Goal: Task Accomplishment & Management: Complete application form

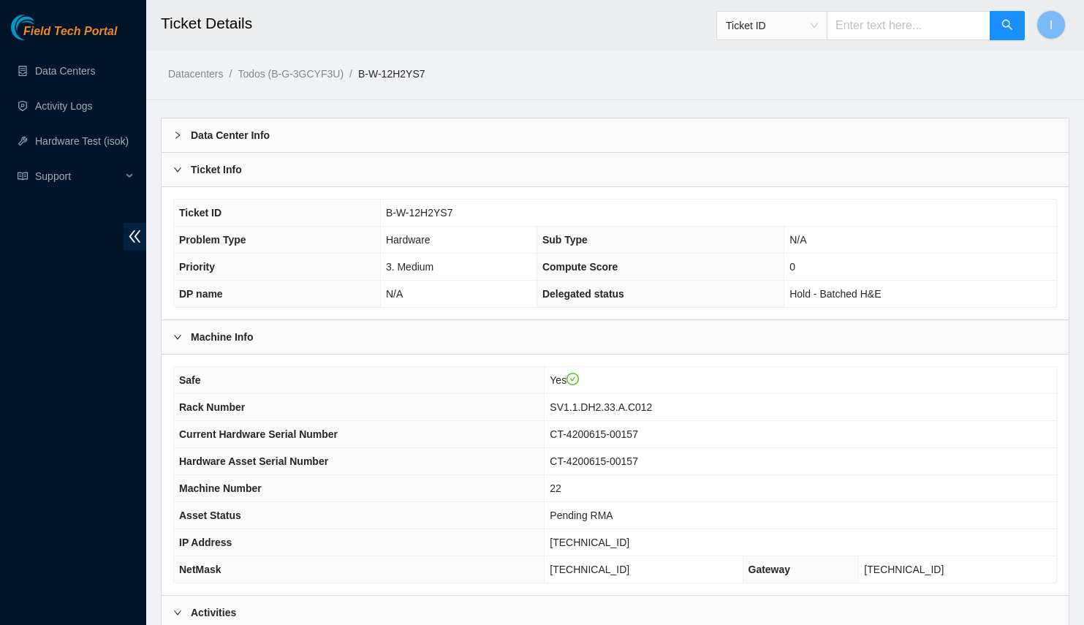
scroll to position [332, 0]
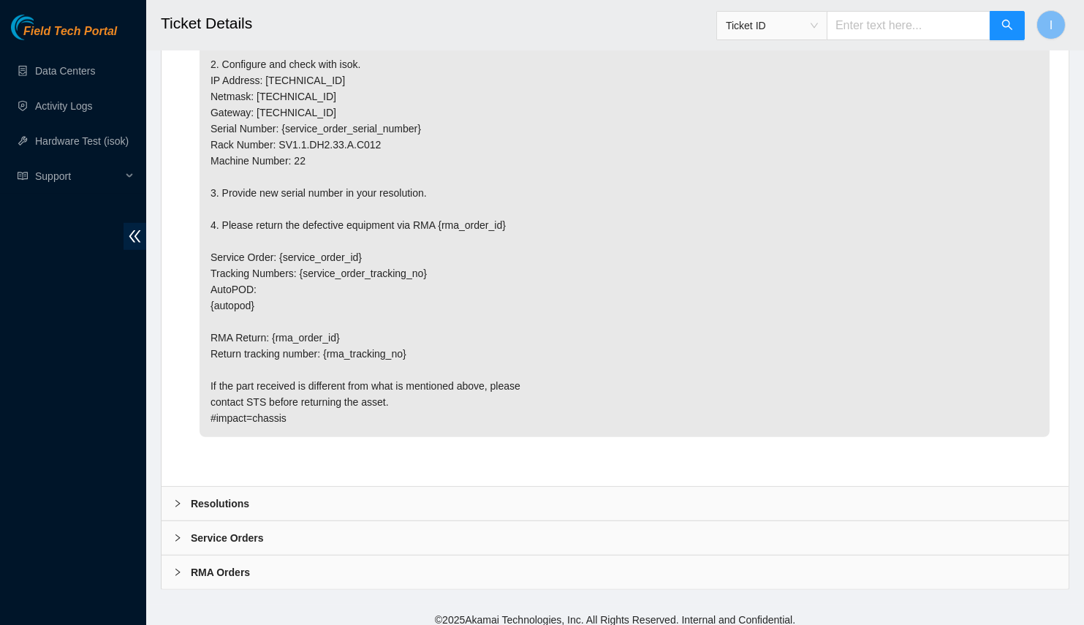
click at [439, 495] on div "Resolutions" at bounding box center [615, 504] width 907 height 34
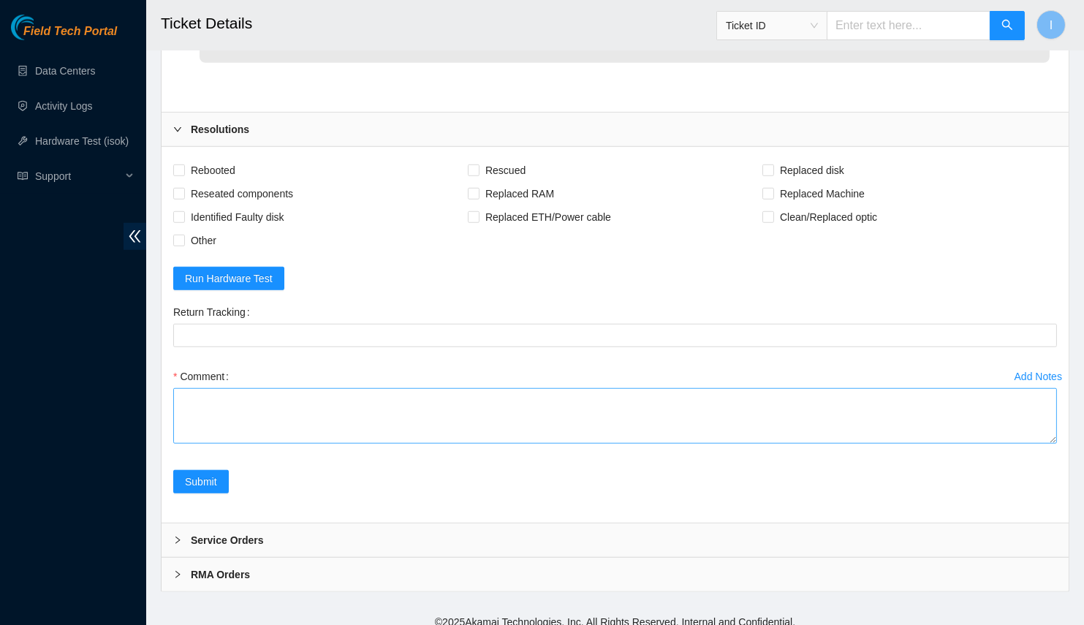
scroll to position [2039, 0]
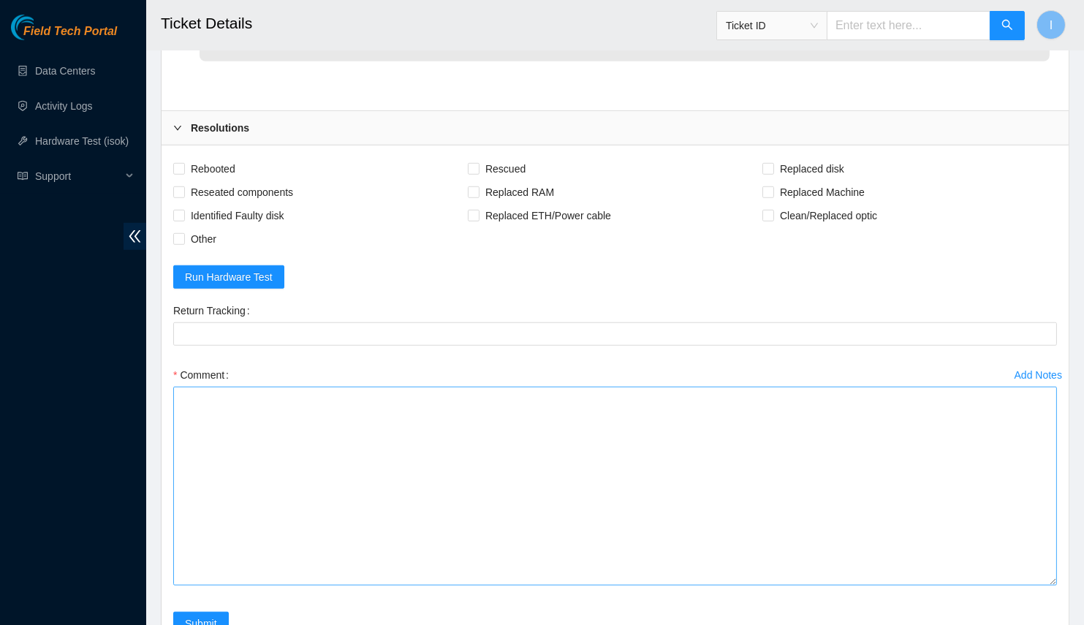
drag, startPoint x: 1053, startPoint y: 429, endPoint x: 934, endPoint y: 514, distance: 145.6
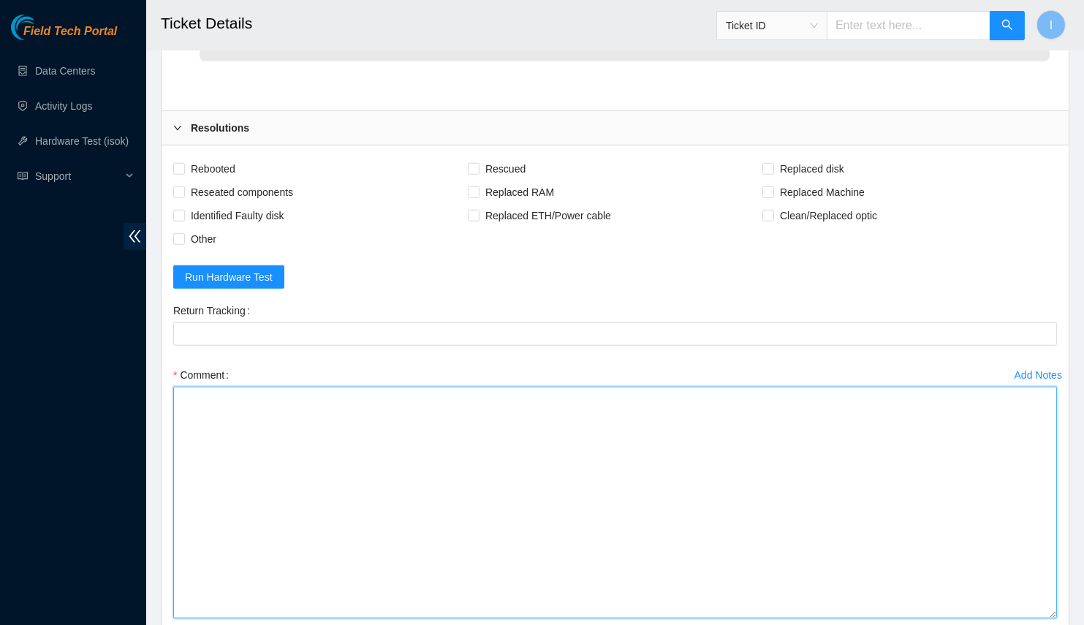
click at [934, 514] on textarea "Comment" at bounding box center [615, 503] width 884 height 232
paste textarea "Spoke with NOCC; safe Powered off old server Replaced server OLD CT-4200615-001…"
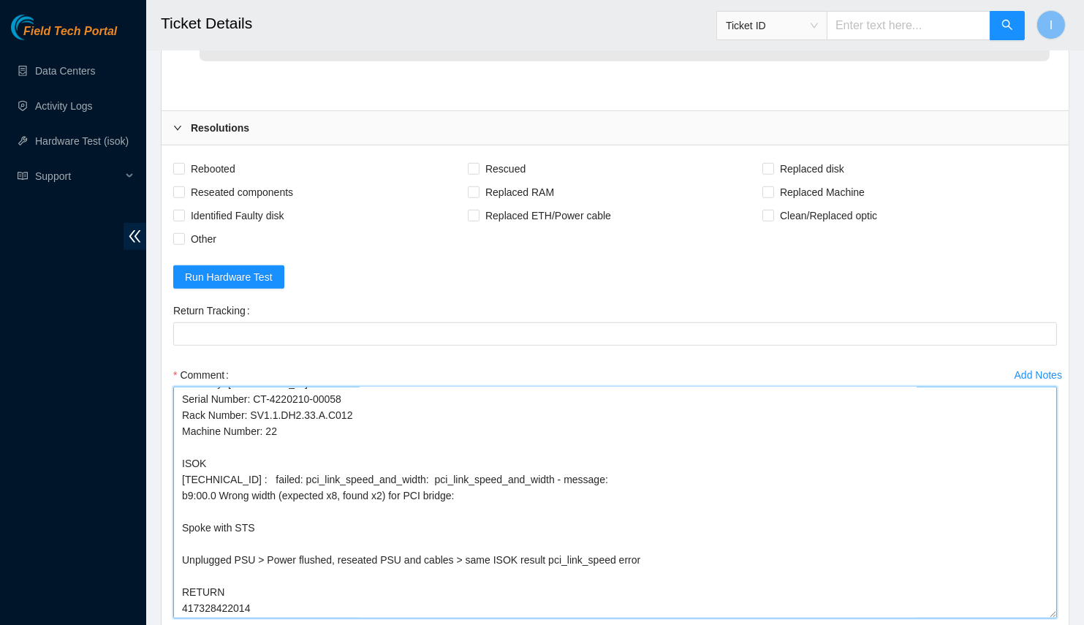
scroll to position [2171, 0]
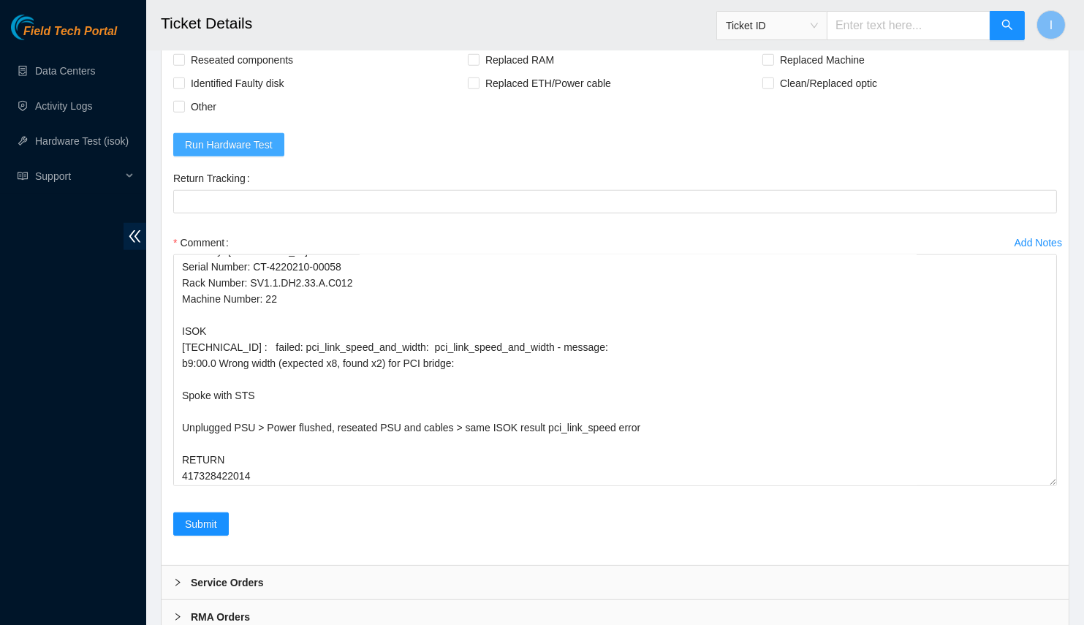
click at [240, 140] on span "Run Hardware Test" at bounding box center [229, 145] width 88 height 16
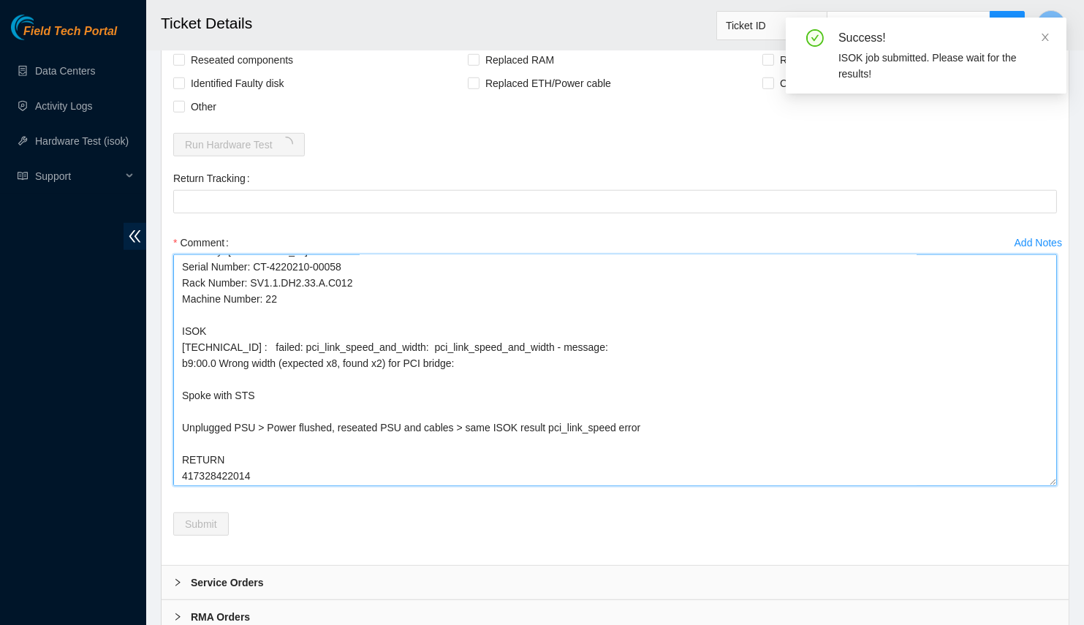
click at [640, 419] on textarea "Spoke with NOCC; safe Powered off old server Replaced server OLD CT-4200615-001…" at bounding box center [615, 370] width 884 height 232
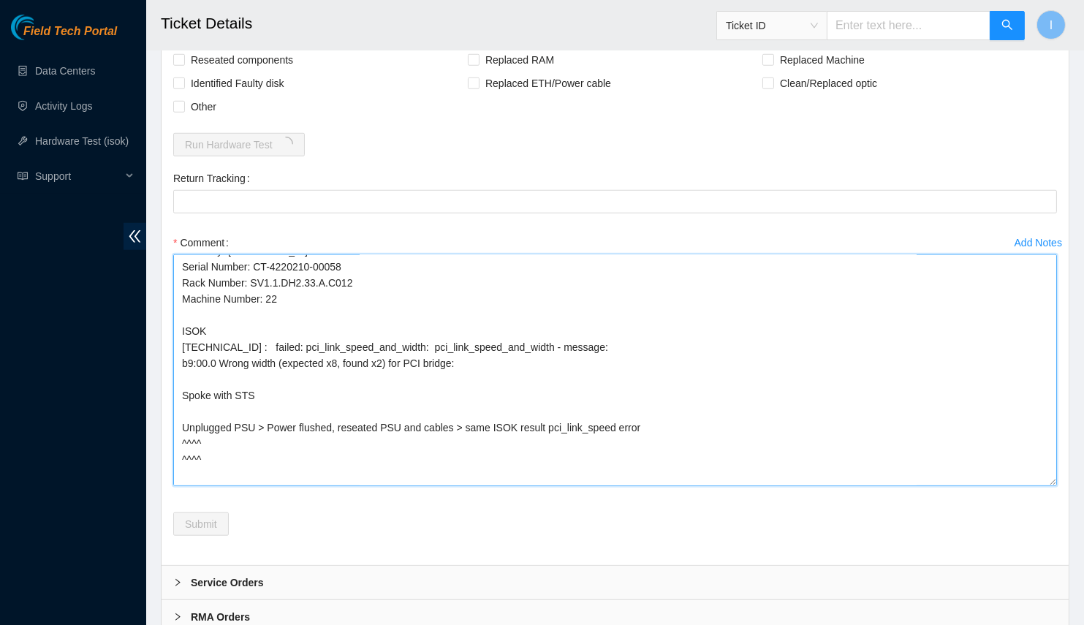
scroll to position [321, 0]
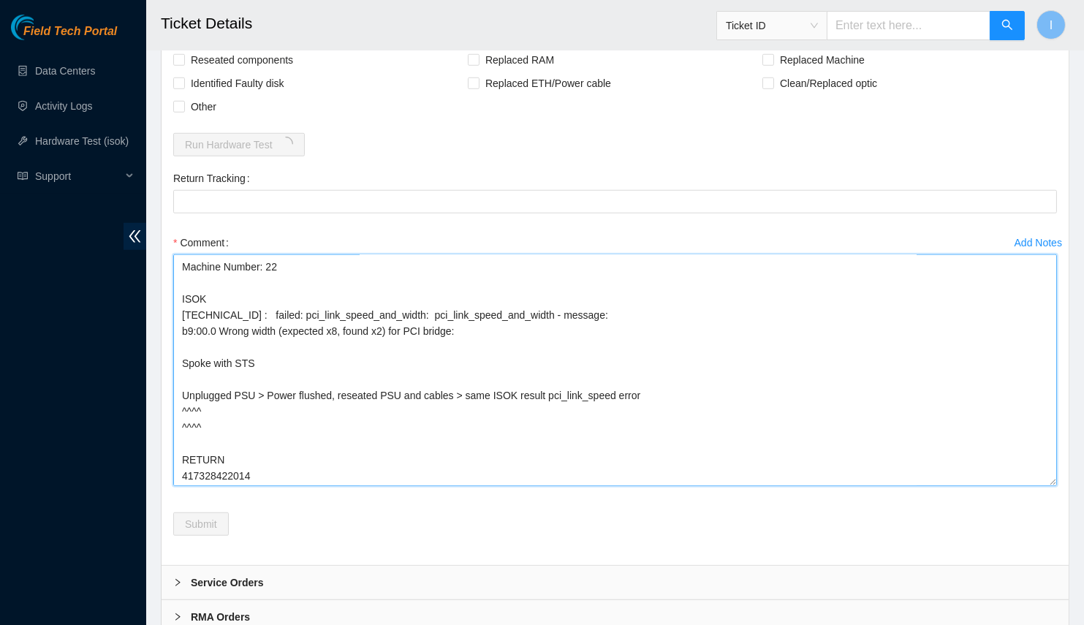
drag, startPoint x: 234, startPoint y: 417, endPoint x: 175, endPoint y: 402, distance: 60.3
click at [175, 402] on textarea "Spoke with NOCC; safe Powered off old server Replaced server OLD CT-4200615-001…" at bounding box center [615, 370] width 884 height 232
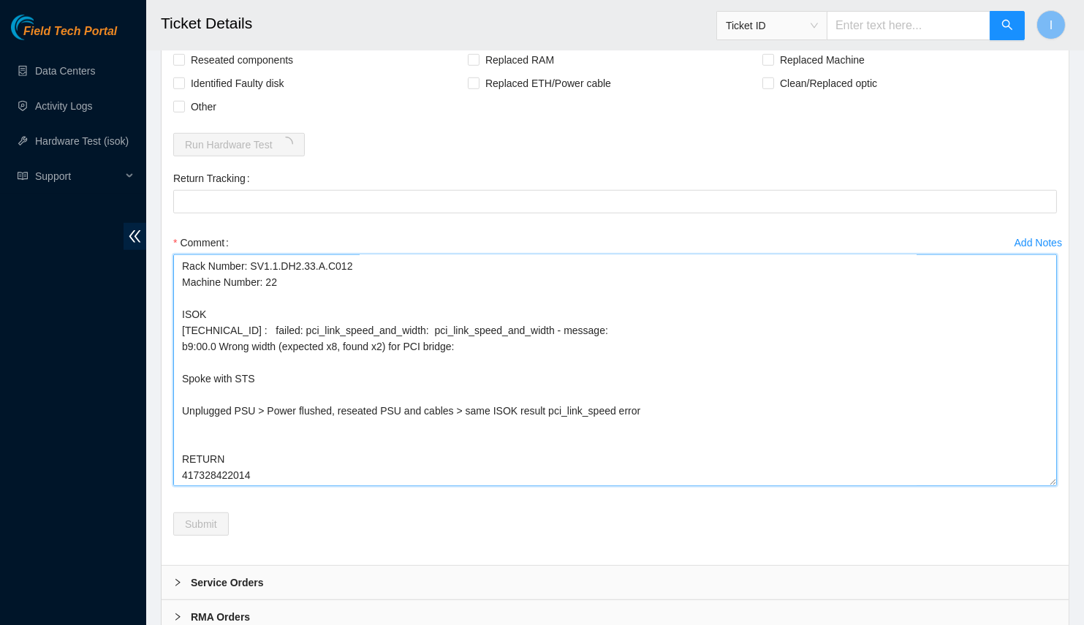
click at [195, 346] on textarea "Spoke with NOCC; safe Powered off old server Replaced server OLD CT-4200615-001…" at bounding box center [615, 370] width 884 height 232
paste textarea "^^^^ ^^^^"
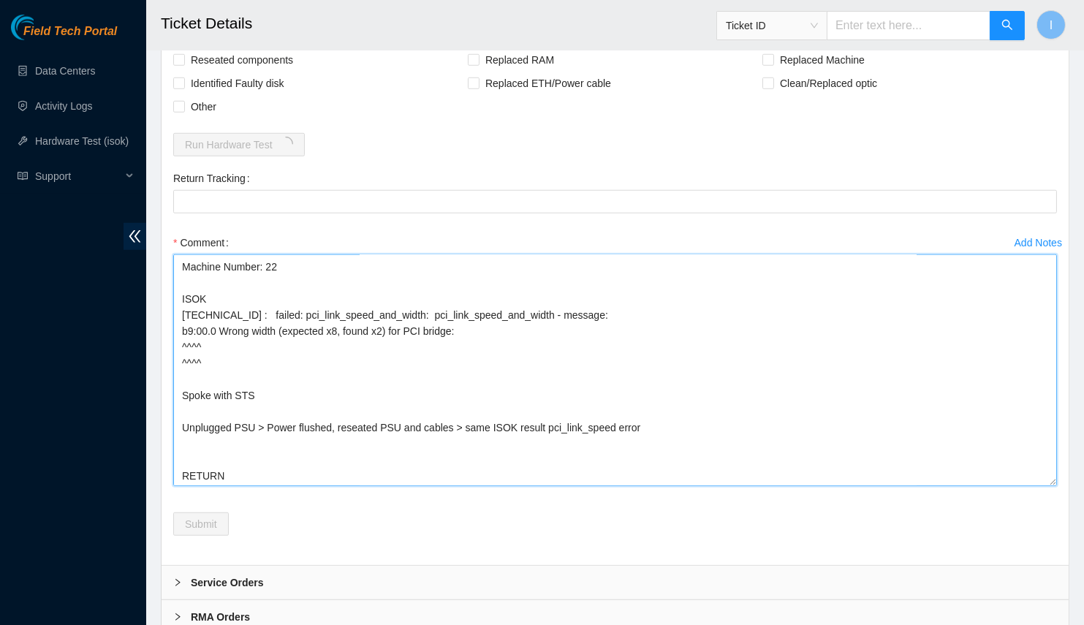
click at [227, 442] on textarea "Spoke with NOCC; safe Powered off old server Replaced server OLD CT-4200615-001…" at bounding box center [615, 370] width 884 height 232
click at [377, 385] on textarea "Spoke with NOCC; safe Powered off old server Replaced server OLD CT-4200615-001…" at bounding box center [615, 370] width 884 height 232
click at [667, 433] on textarea "Spoke with NOCC; safe Powered off old server Replaced server OLD CT-4200615-001…" at bounding box center [615, 370] width 884 height 232
click at [664, 407] on textarea "Spoke with NOCC; safe Powered off old server Replaced server OLD CT-4200615-001…" at bounding box center [615, 370] width 884 height 232
click at [664, 413] on textarea "Spoke with NOCC; safe Powered off old server Replaced server OLD CT-4200615-001…" at bounding box center [615, 370] width 884 height 232
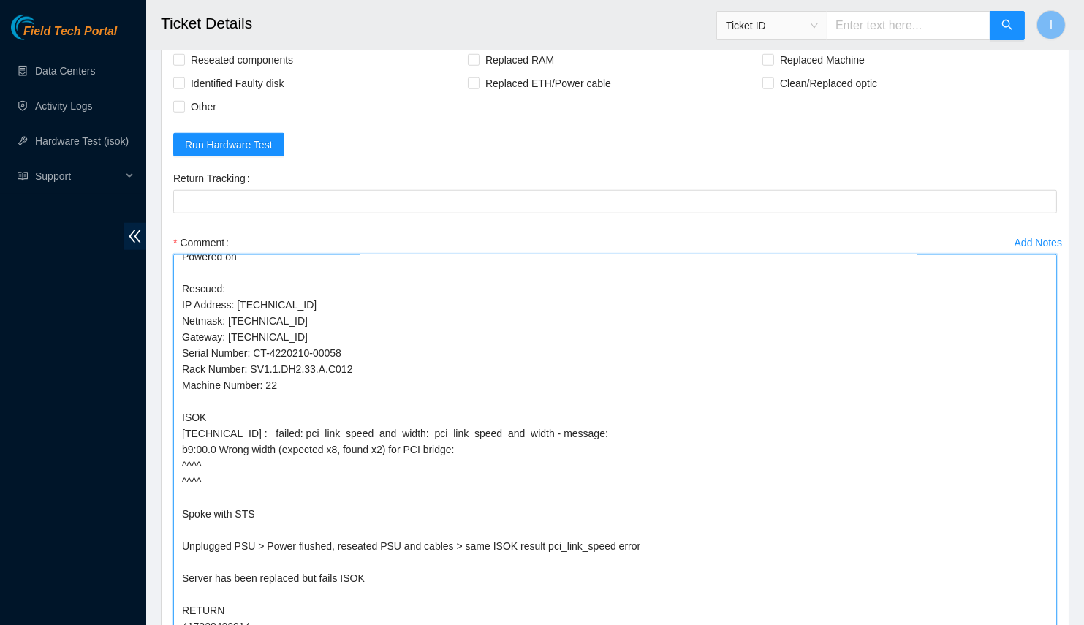
scroll to position [201, 0]
drag, startPoint x: 1047, startPoint y: 472, endPoint x: 1093, endPoint y: 625, distance: 159.3
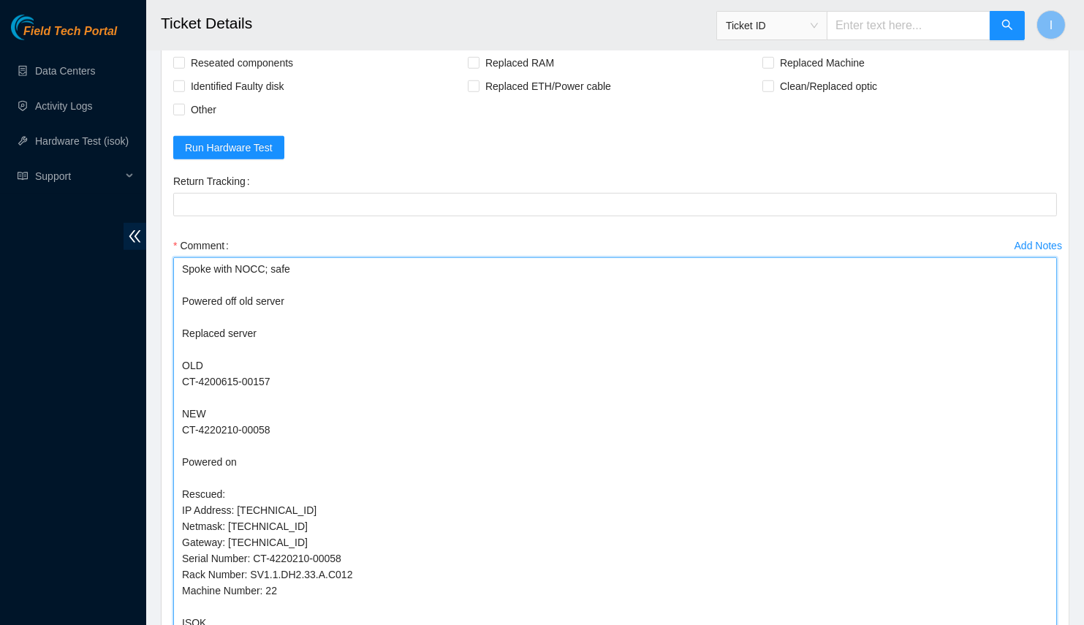
scroll to position [2235, 0]
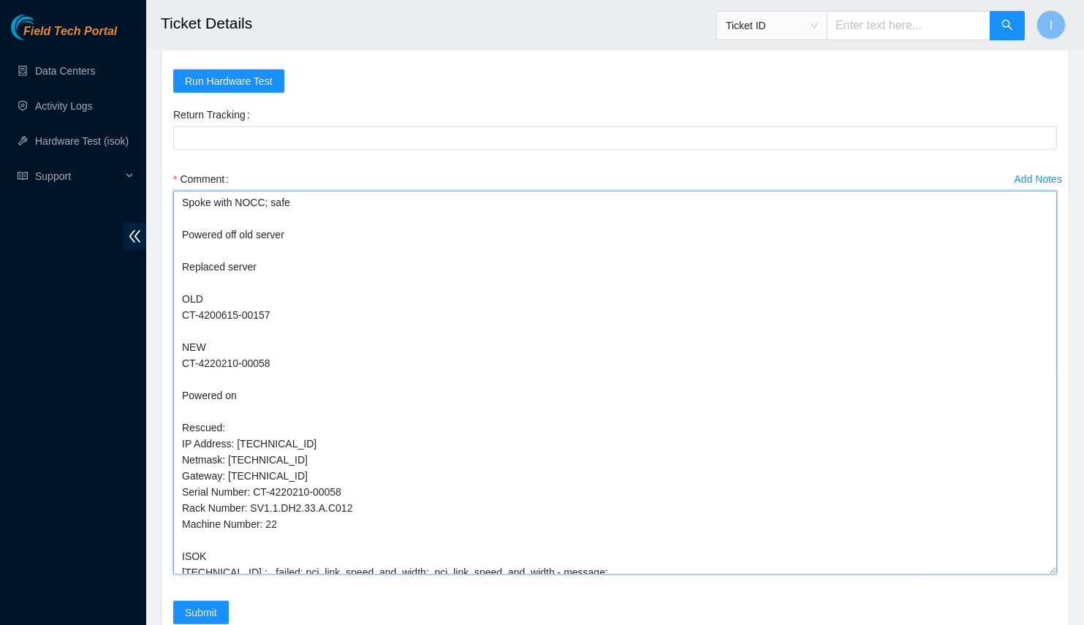
click at [238, 311] on textarea "Spoke with NOCC; safe Powered off old server Replaced server OLD CT-4200615-001…" at bounding box center [615, 383] width 884 height 384
click at [249, 305] on textarea "Spoke with NOCC; safe Powered off old server Replaced server OLD CT-4200615-001…" at bounding box center [615, 383] width 884 height 384
drag, startPoint x: 249, startPoint y: 305, endPoint x: 215, endPoint y: 305, distance: 34.4
click at [215, 305] on textarea "Spoke with NOCC; safe Powered off old server Replaced server OLD CT-4200615-001…" at bounding box center [615, 383] width 884 height 384
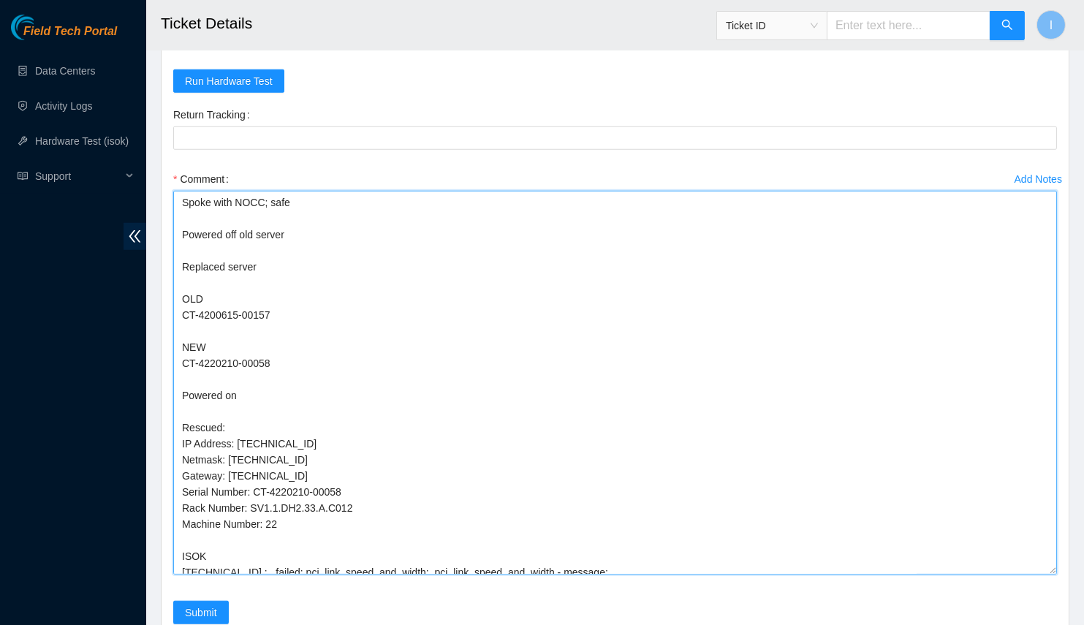
click at [271, 355] on textarea "Spoke with NOCC; safe Powered off old server Replaced server OLD CT-4200615-001…" at bounding box center [615, 383] width 884 height 384
drag, startPoint x: 271, startPoint y: 355, endPoint x: 217, endPoint y: 349, distance: 54.3
click at [217, 349] on textarea "Spoke with NOCC; safe Powered off old server Replaced server OLD CT-4200615-001…" at bounding box center [615, 383] width 884 height 384
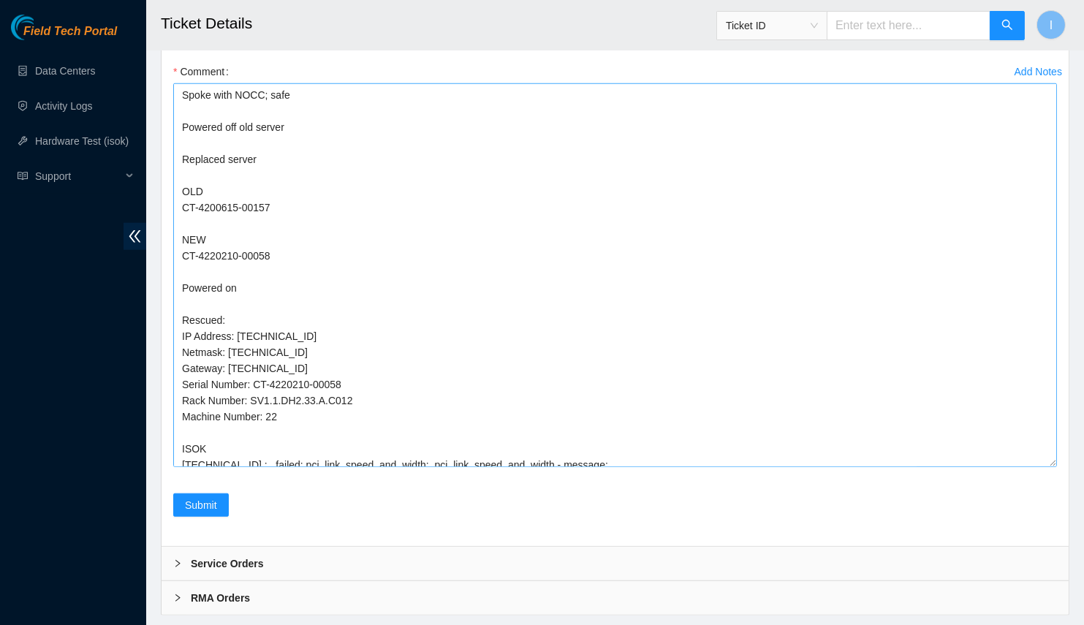
scroll to position [132, 0]
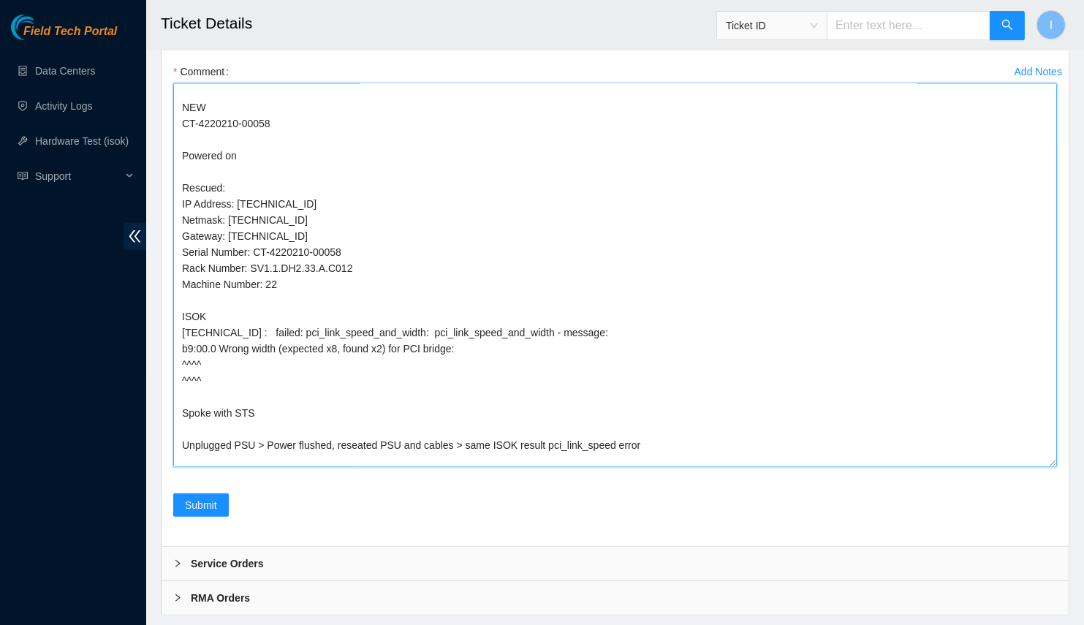
drag, startPoint x: 235, startPoint y: 322, endPoint x: 141, endPoint y: 323, distance: 94.3
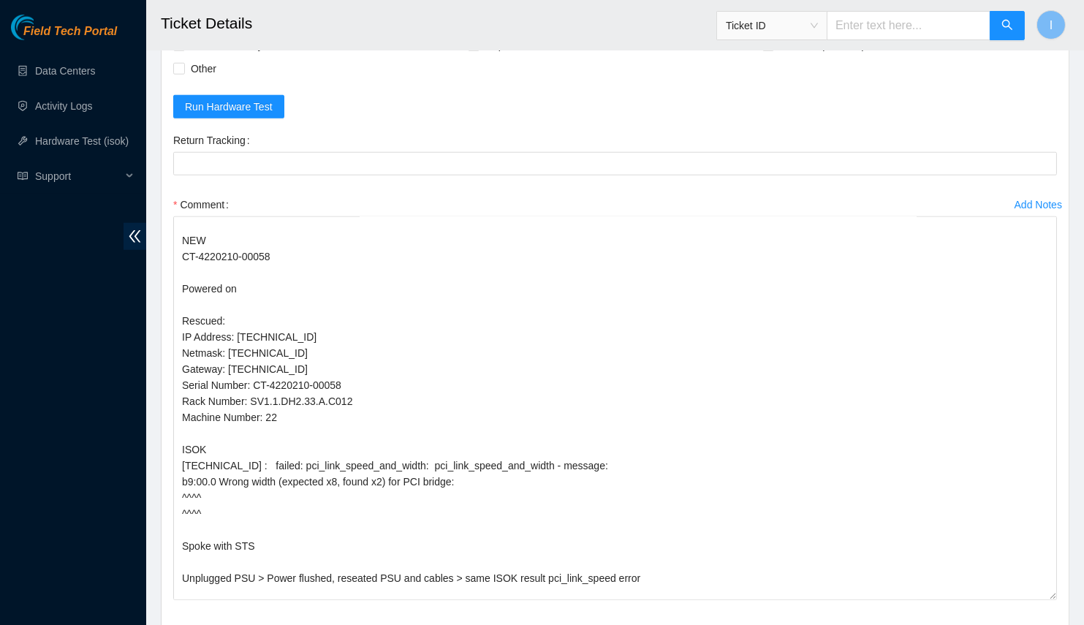
scroll to position [2275, 0]
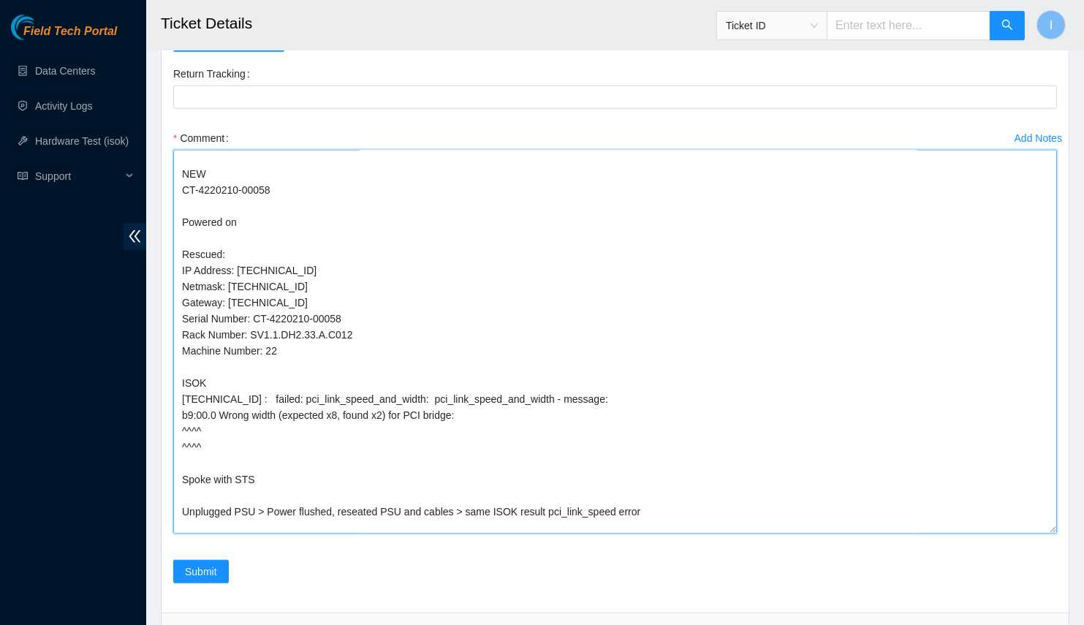
click at [346, 296] on textarea "Spoke with NOCC; safe Powered off old server Replaced server OLD CT-4200615-001…" at bounding box center [615, 342] width 884 height 384
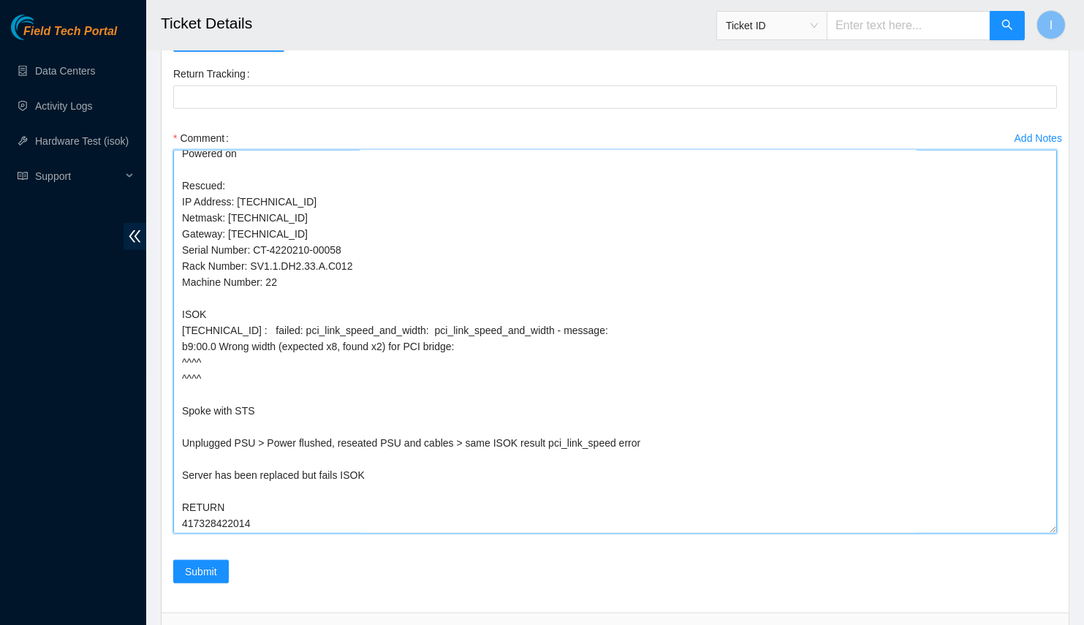
scroll to position [2342, 0]
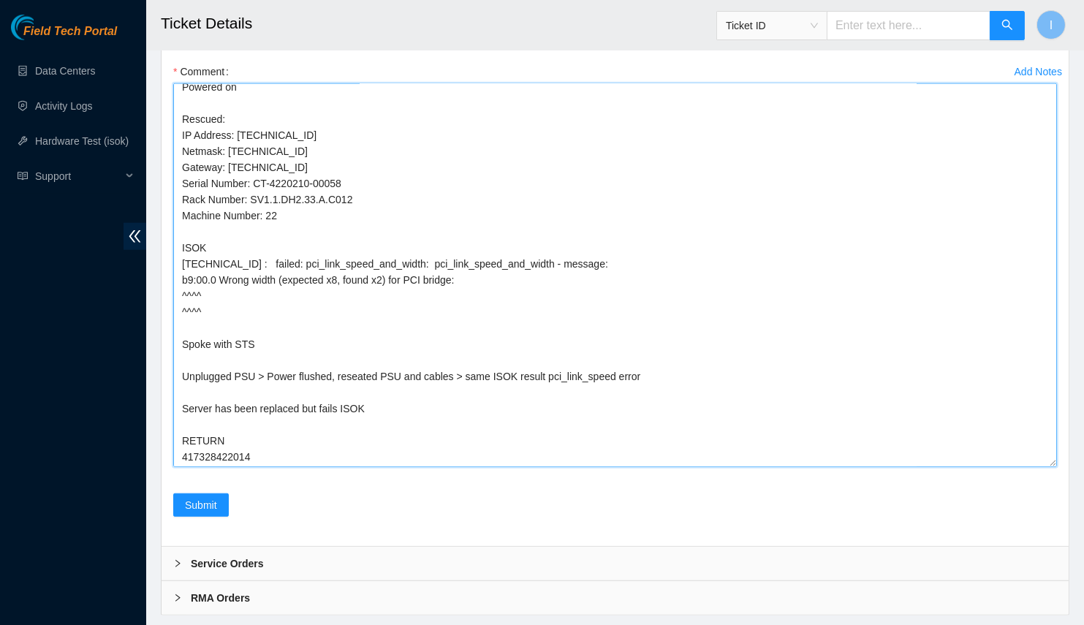
drag, startPoint x: 240, startPoint y: 298, endPoint x: 184, endPoint y: 290, distance: 56.9
click at [184, 290] on textarea "Spoke with NOCC; safe Powered off old server Replaced server OLD CT-4200615-001…" at bounding box center [615, 275] width 884 height 384
click at [224, 284] on textarea "Spoke with NOCC; safe Powered off old server Replaced server OLD CT-4200615-001…" at bounding box center [615, 275] width 884 height 384
drag, startPoint x: 221, startPoint y: 300, endPoint x: 169, endPoint y: 286, distance: 53.7
click at [169, 286] on div "Add Notes Comment Spoke with NOCC; safe Powered off old server Replaced server …" at bounding box center [614, 276] width 895 height 433
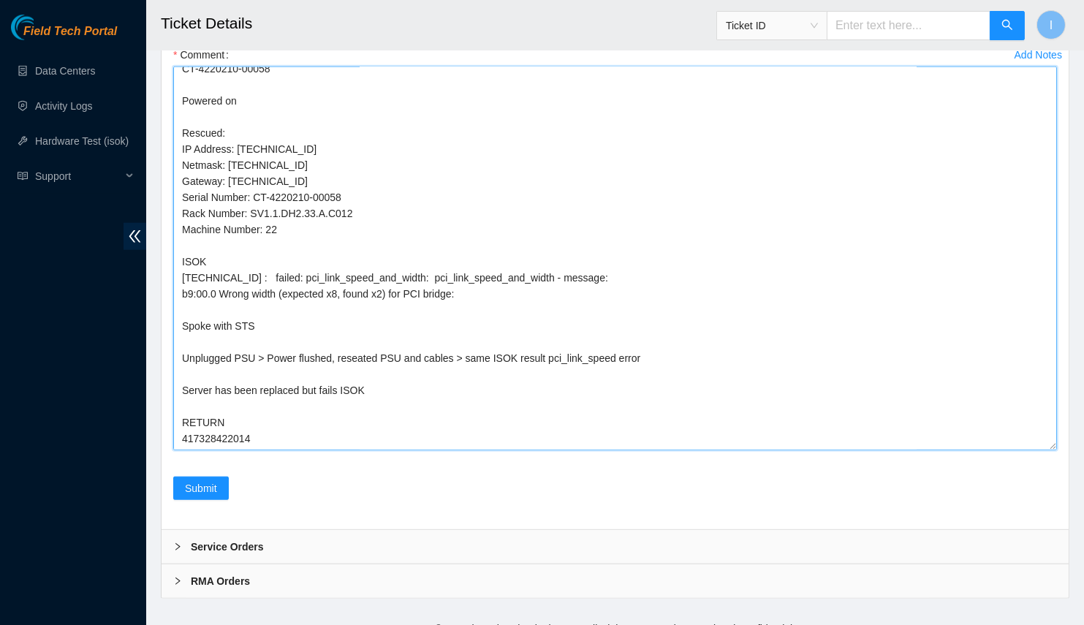
scroll to position [2367, 0]
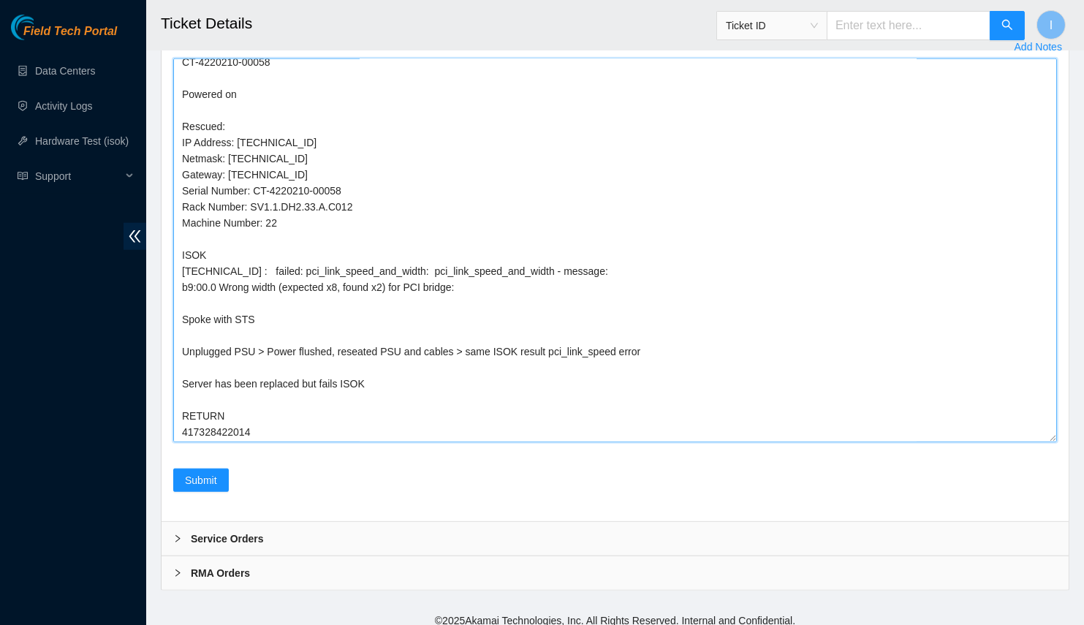
click at [266, 289] on textarea "Spoke with NOCC; safe Powered off old server Replaced server OLD CT-4200615-001…" at bounding box center [615, 250] width 884 height 384
type textarea "Spoke with NOCC; safe Powered off old server Replaced server OLD CT-4200615-001…"
click at [450, 355] on textarea "Spoke with NOCC; safe Powered off old server Replaced server OLD CT-4200615-001…" at bounding box center [615, 250] width 884 height 384
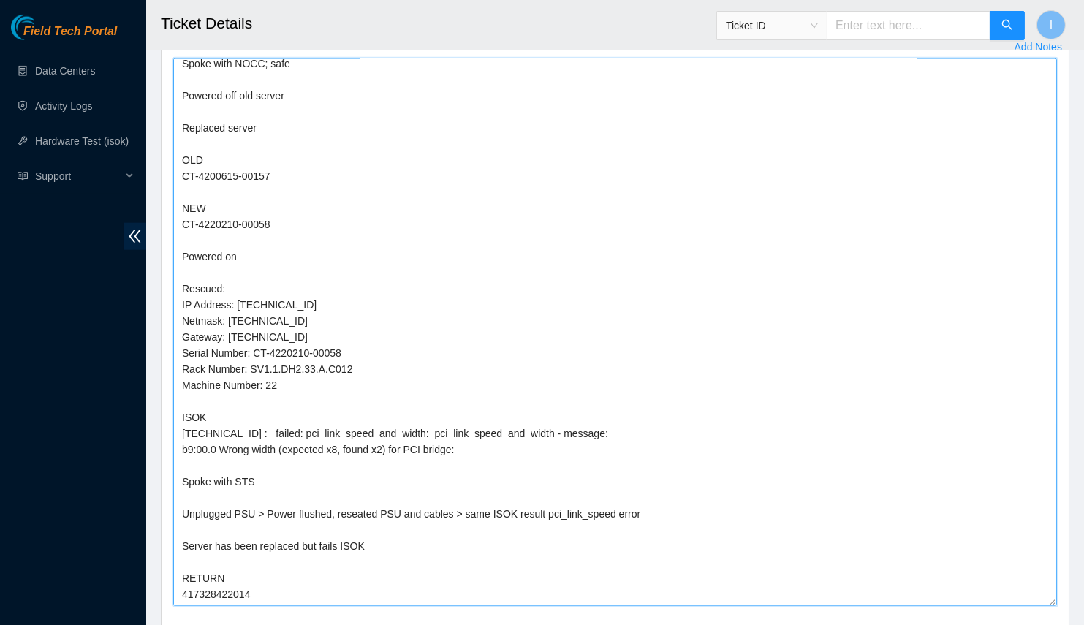
scroll to position [0, 0]
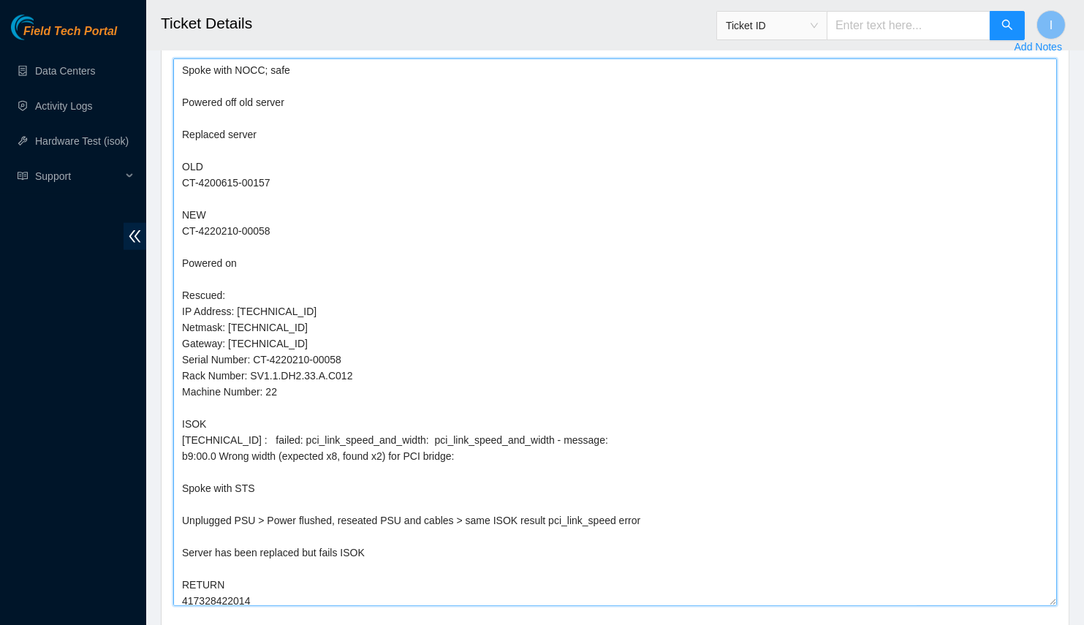
drag, startPoint x: 1054, startPoint y: 428, endPoint x: 904, endPoint y: 507, distance: 169.4
click at [1028, 606] on textarea "Spoke with NOCC; safe Powered off old server Replaced server OLD CT-4200615-001…" at bounding box center [615, 331] width 884 height 547
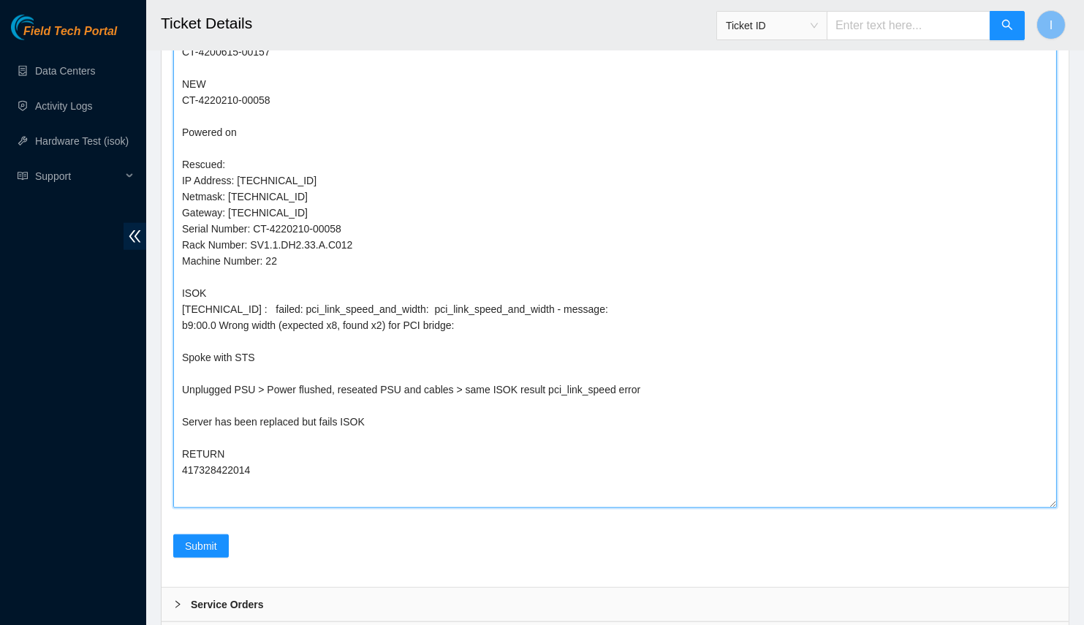
scroll to position [2564, 0]
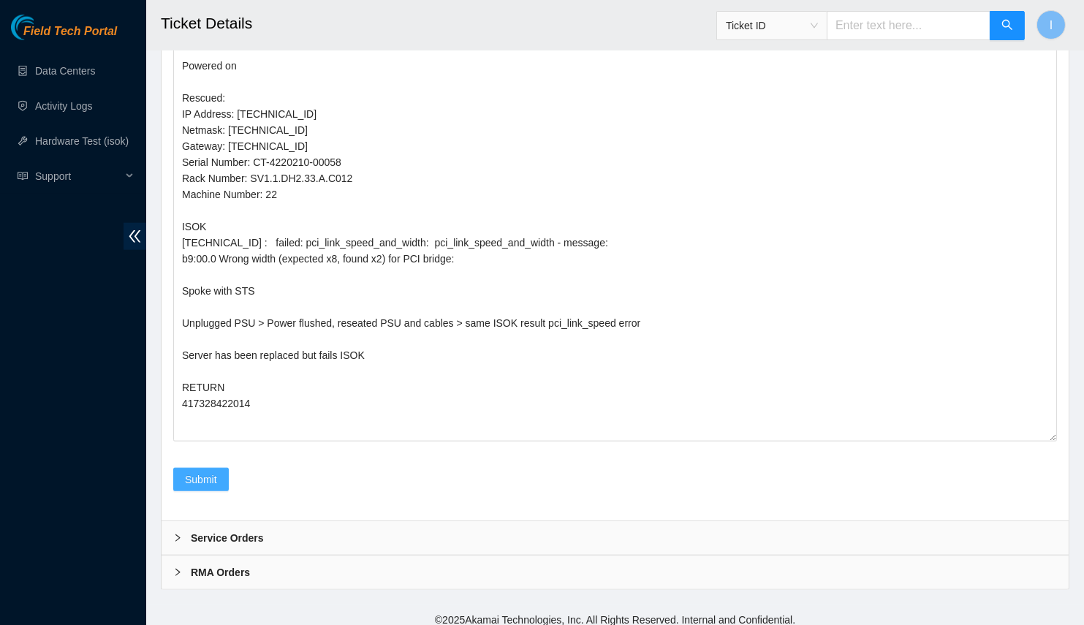
click at [213, 471] on span "Submit" at bounding box center [201, 479] width 32 height 16
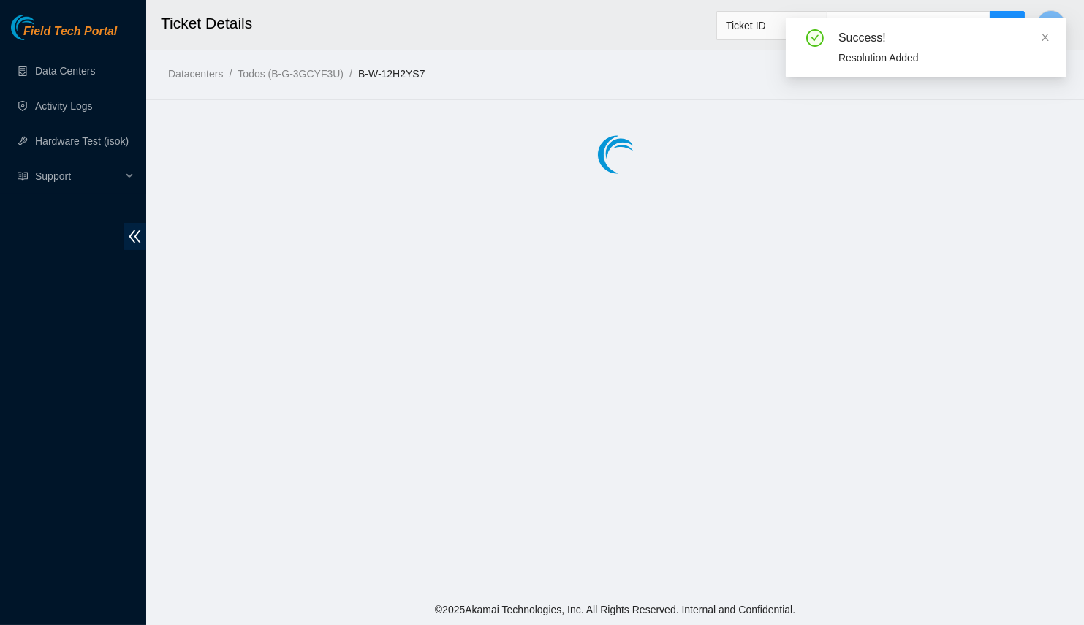
scroll to position [0, 0]
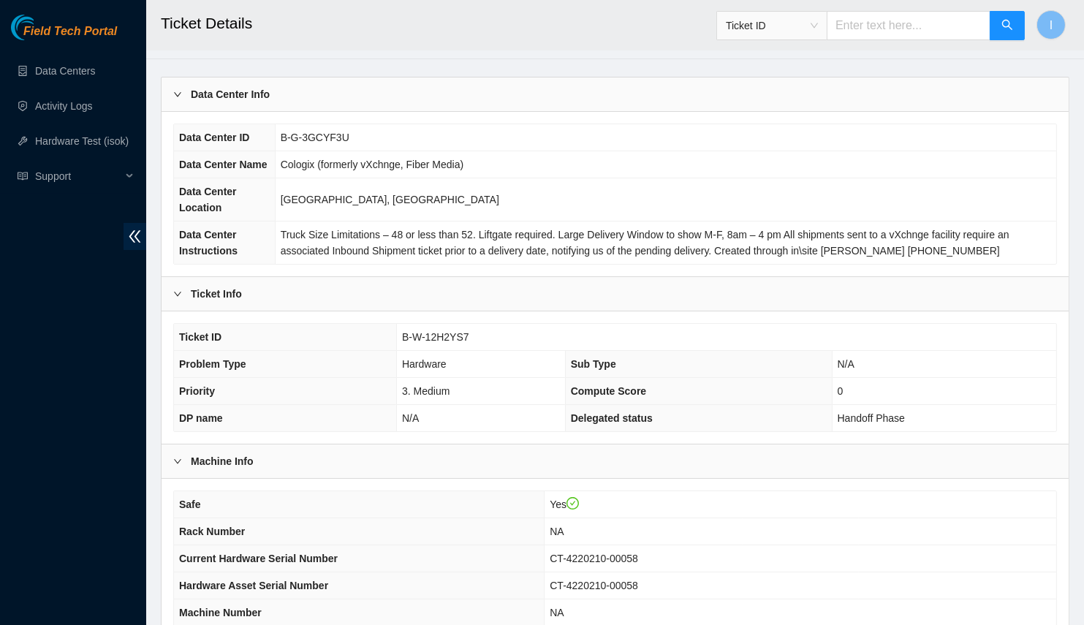
click at [300, 105] on div "Data Center Info" at bounding box center [615, 94] width 907 height 34
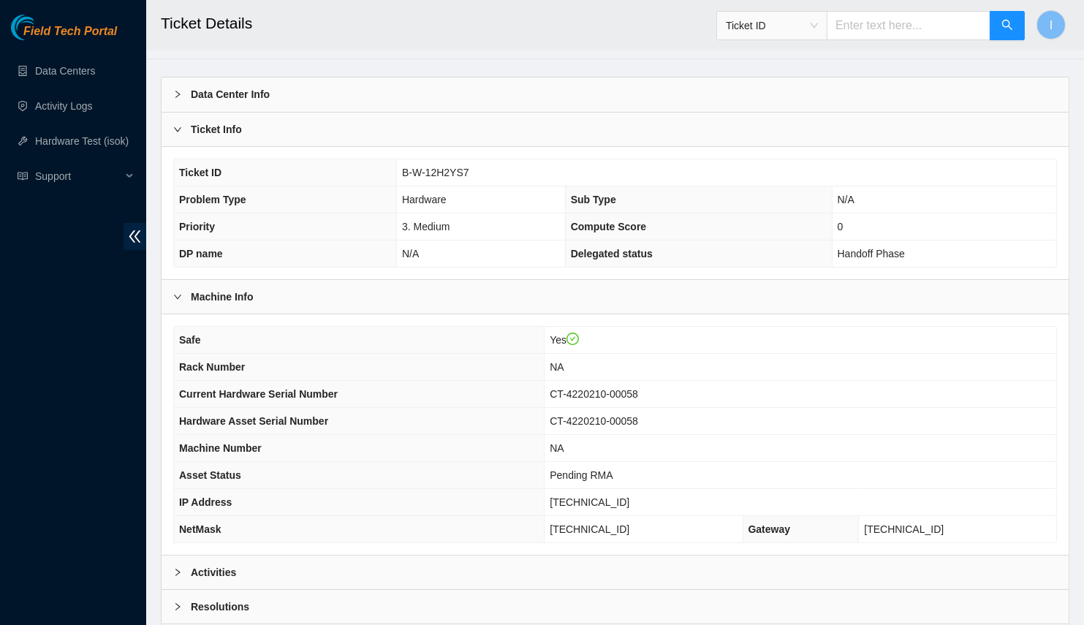
scroll to position [144, 0]
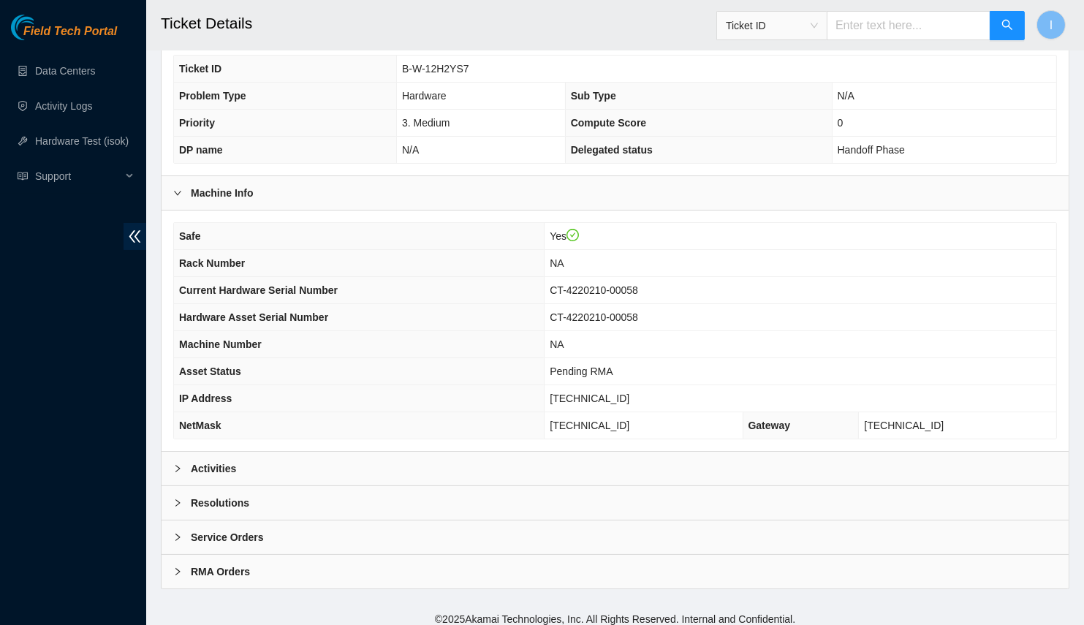
click at [284, 436] on div "Safe Yes Rack Number NA Current Hardware Serial Number CT-4220210-00058 Hardwar…" at bounding box center [615, 331] width 907 height 240
click at [279, 438] on div "Safe Yes Rack Number NA Current Hardware Serial Number CT-4220210-00058 Hardwar…" at bounding box center [615, 331] width 907 height 240
drag, startPoint x: 295, startPoint y: 463, endPoint x: 300, endPoint y: 449, distance: 15.7
click at [295, 463] on div "Activities" at bounding box center [615, 469] width 907 height 34
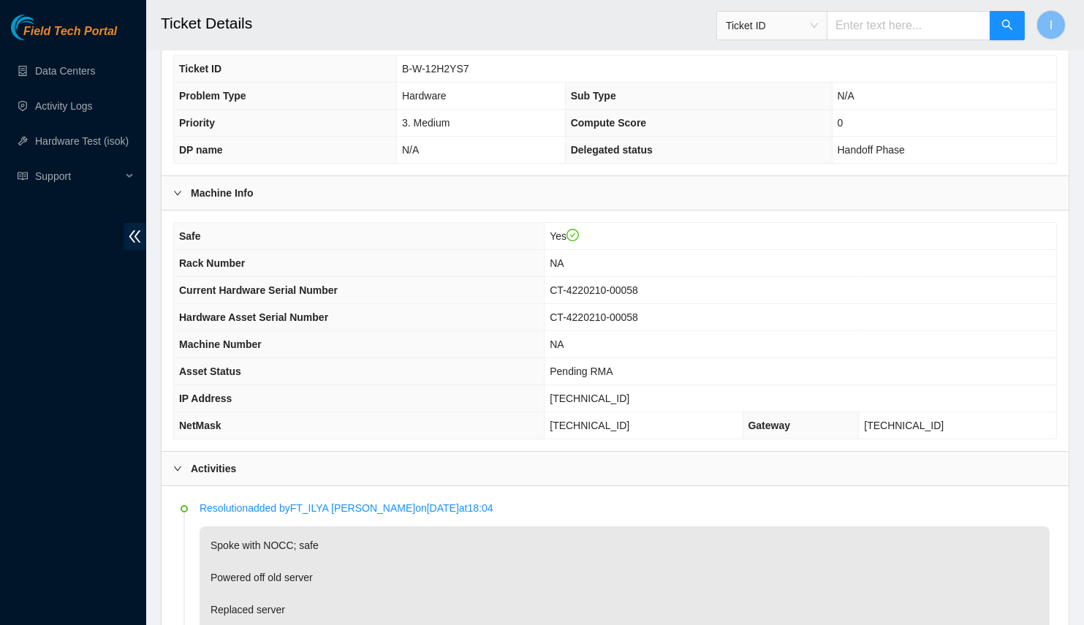
scroll to position [410, 0]
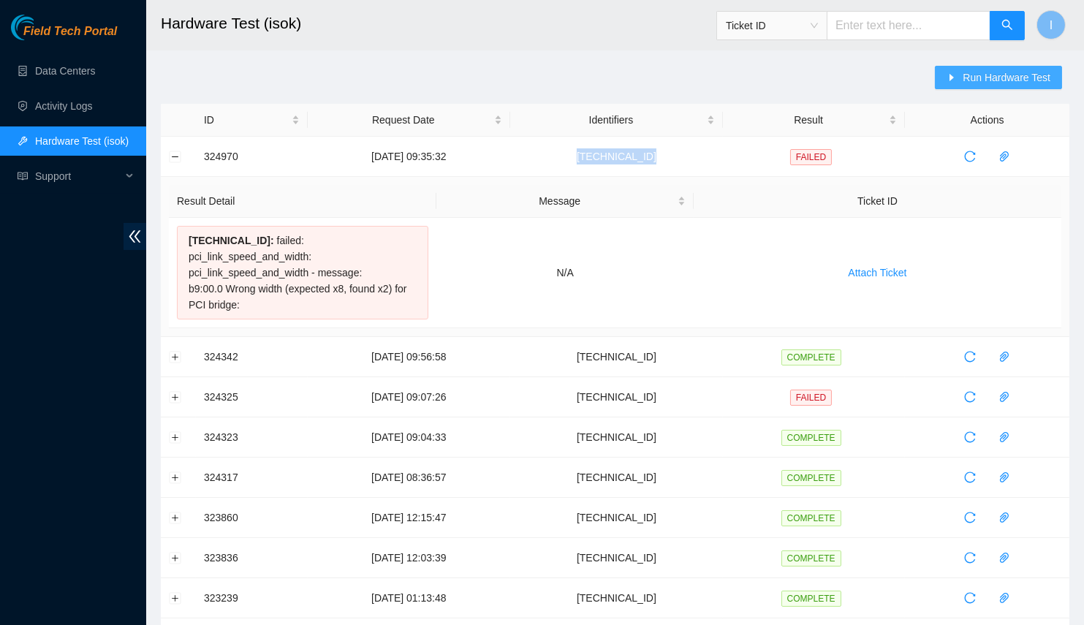
click at [941, 83] on button "Run Hardware Test" at bounding box center [998, 77] width 127 height 23
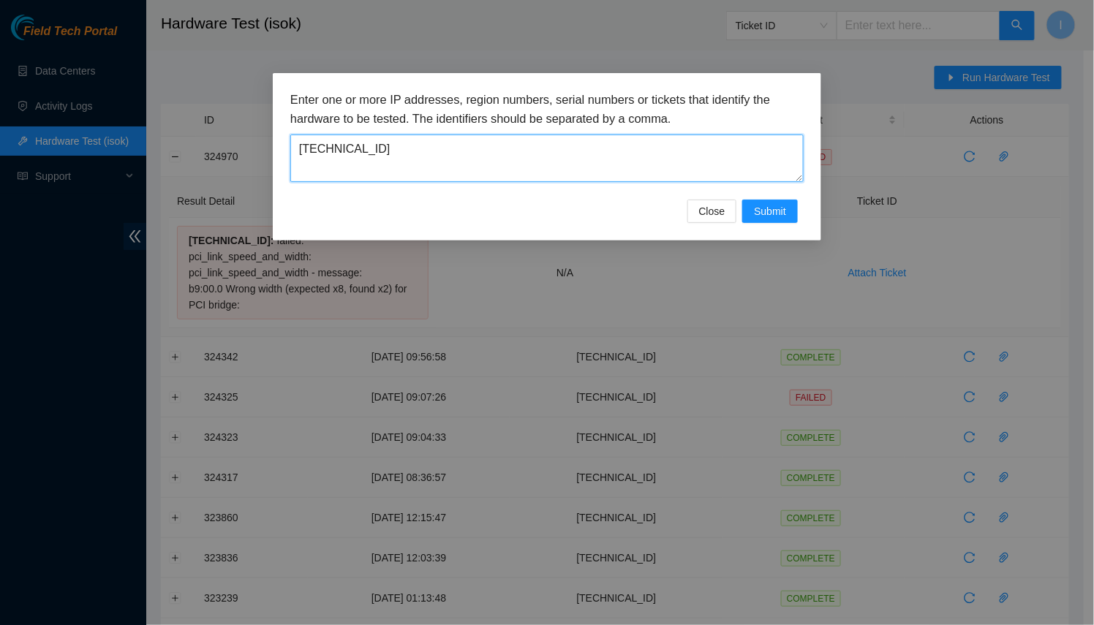
click at [626, 141] on textarea "23.202.98.25" at bounding box center [546, 158] width 513 height 48
paste textarea
type textarea "23.202.98.25"
click at [772, 203] on span "Submit" at bounding box center [770, 211] width 32 height 16
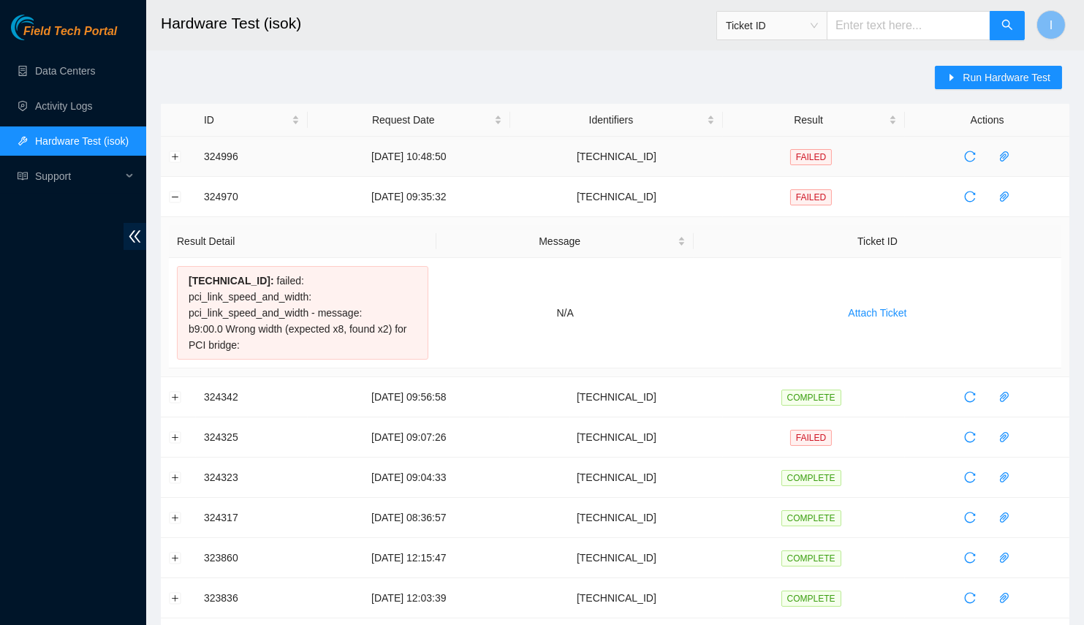
click at [171, 147] on td at bounding box center [178, 157] width 35 height 40
click at [181, 156] on td at bounding box center [178, 157] width 35 height 40
click at [175, 143] on td at bounding box center [178, 157] width 35 height 40
click at [177, 153] on button "Expand row" at bounding box center [176, 157] width 12 height 12
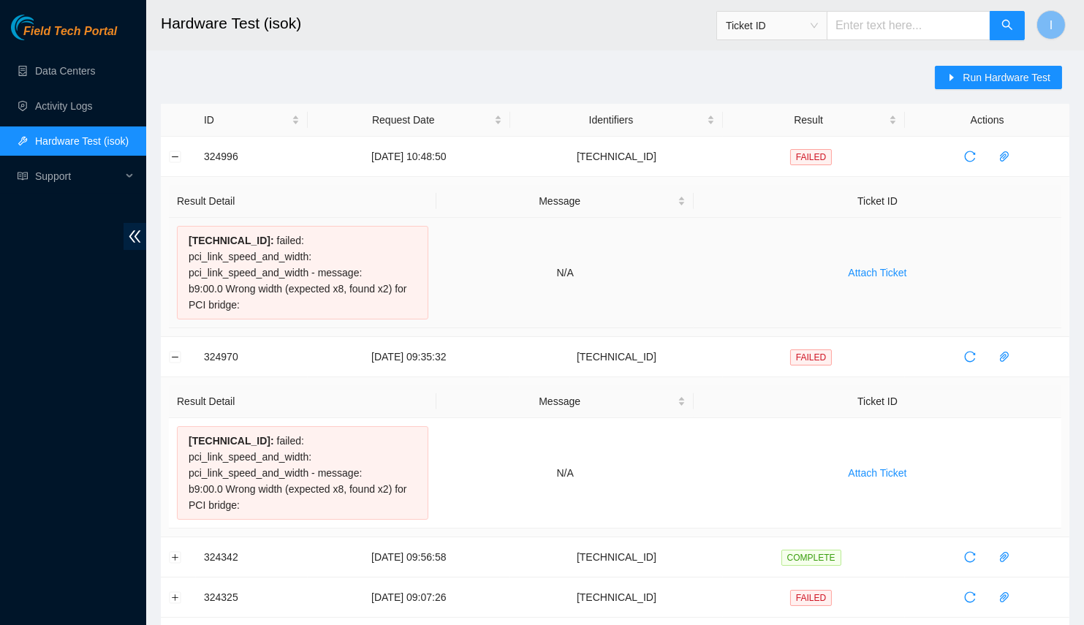
drag, startPoint x: 276, startPoint y: 281, endPoint x: 185, endPoint y: 233, distance: 102.7
click at [185, 233] on div "23.202.98.25 : failed: pci_link_speed_and_width: pci_link_speed_and_width - mes…" at bounding box center [302, 273] width 251 height 94
copy div "23.202.98.25 : failed: pci_link_speed_and_width: pci_link_speed_and_width - mes…"
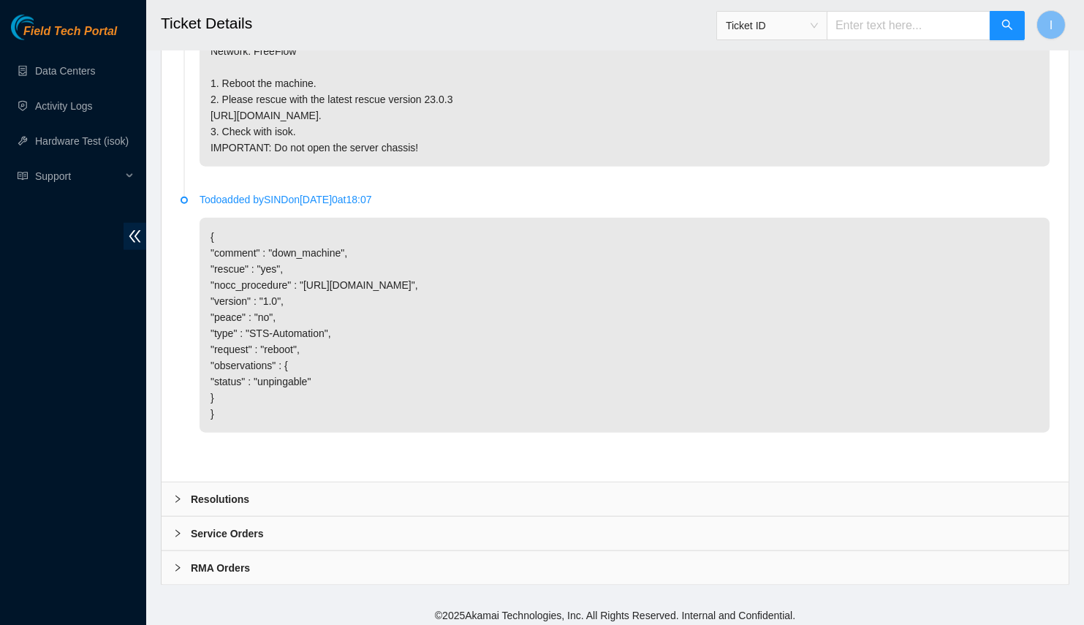
scroll to position [2932, 0]
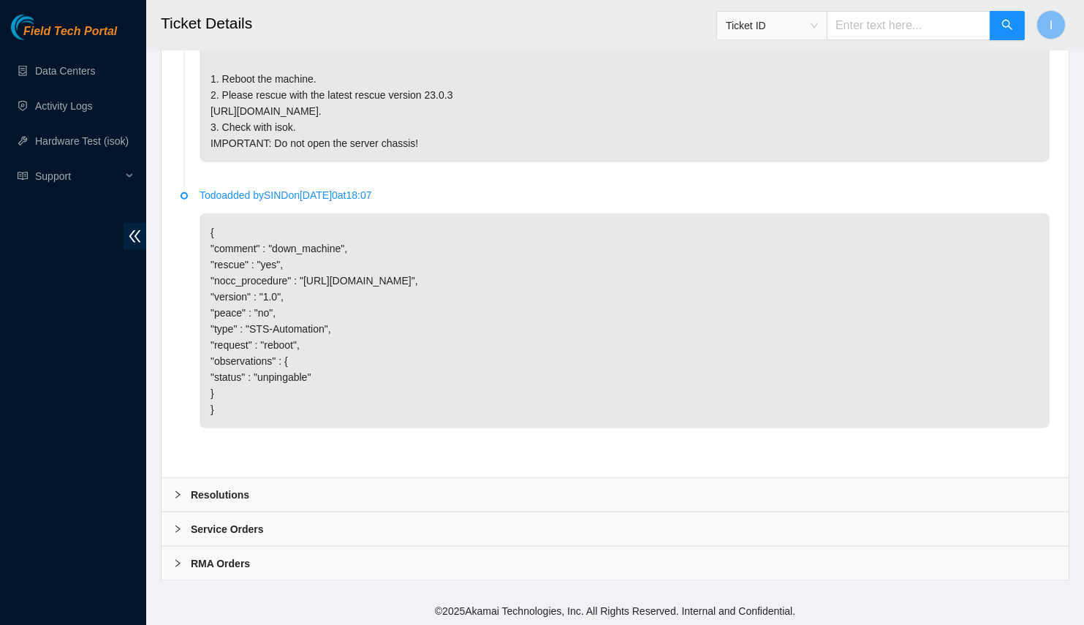
click at [708, 512] on div "Resolutions" at bounding box center [615, 495] width 907 height 34
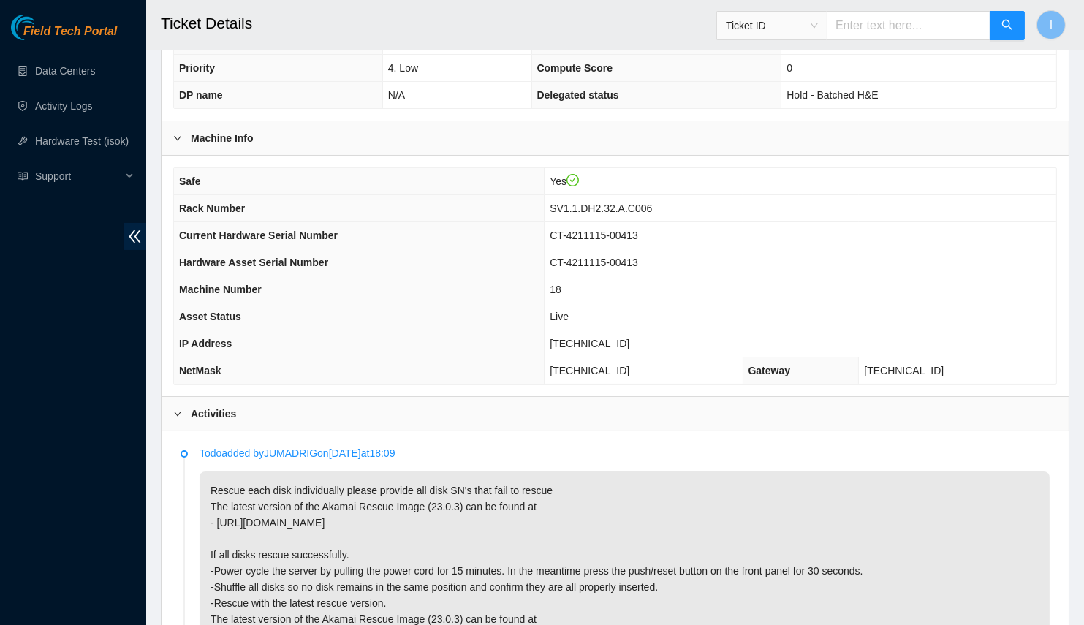
scroll to position [531, 0]
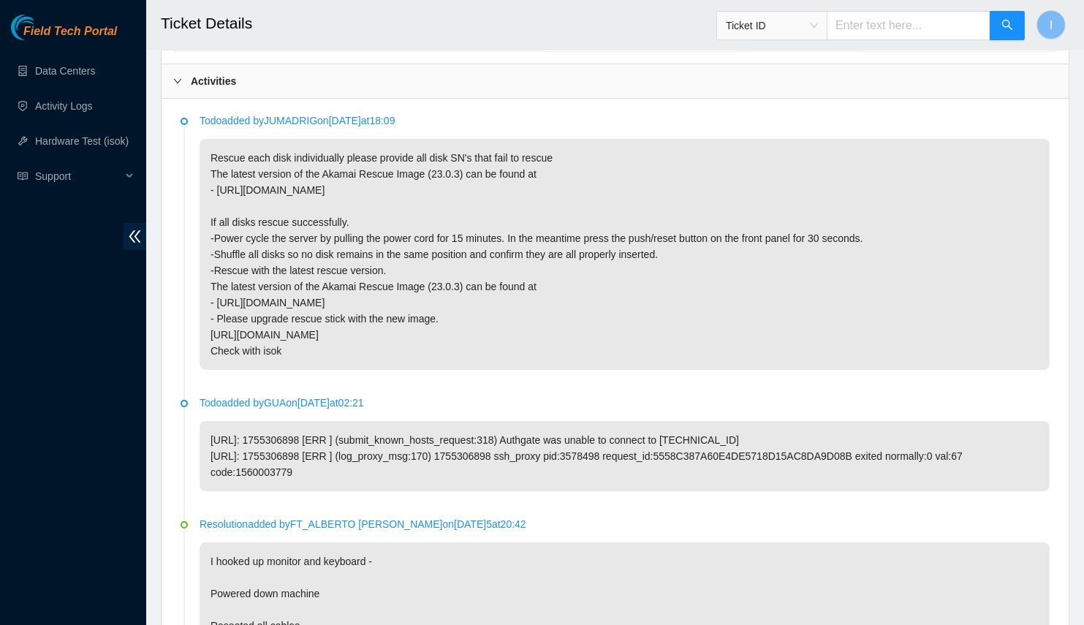
click at [365, 286] on p "Rescue each disk individually please provide all disk SN's that fail to rescue …" at bounding box center [625, 254] width 850 height 231
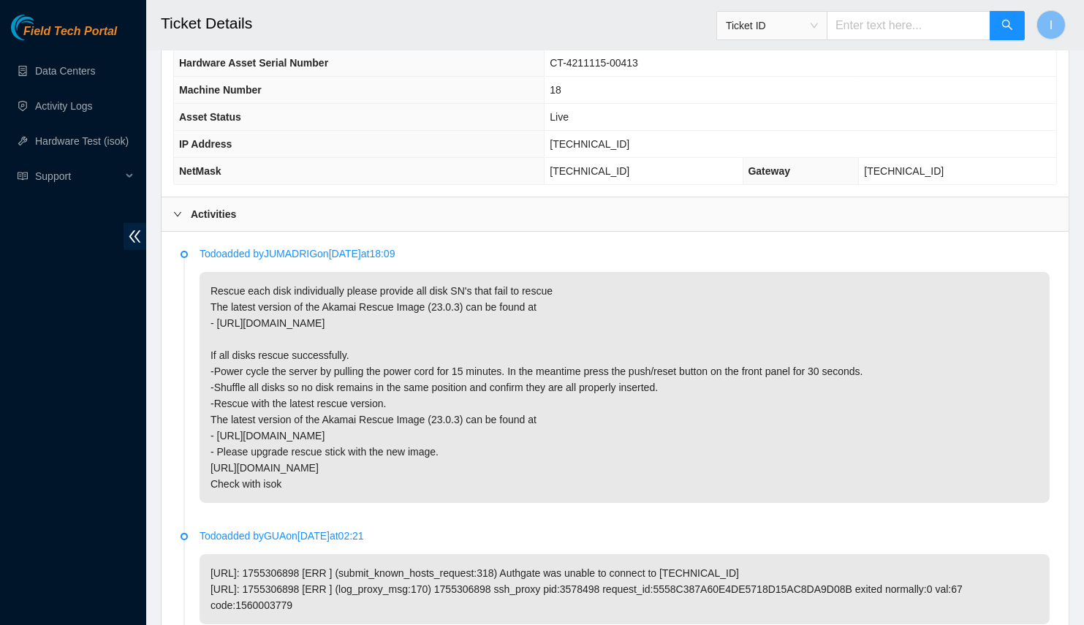
scroll to position [332, 0]
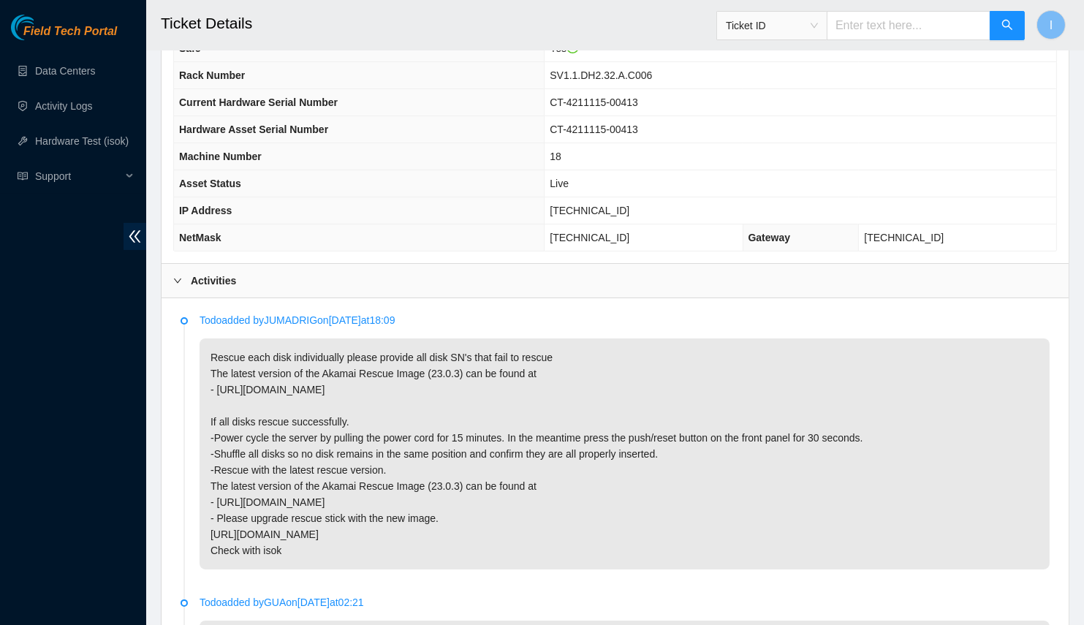
click at [955, 432] on p "Rescue each disk individually please provide all disk SN's that fail to rescue …" at bounding box center [625, 453] width 850 height 231
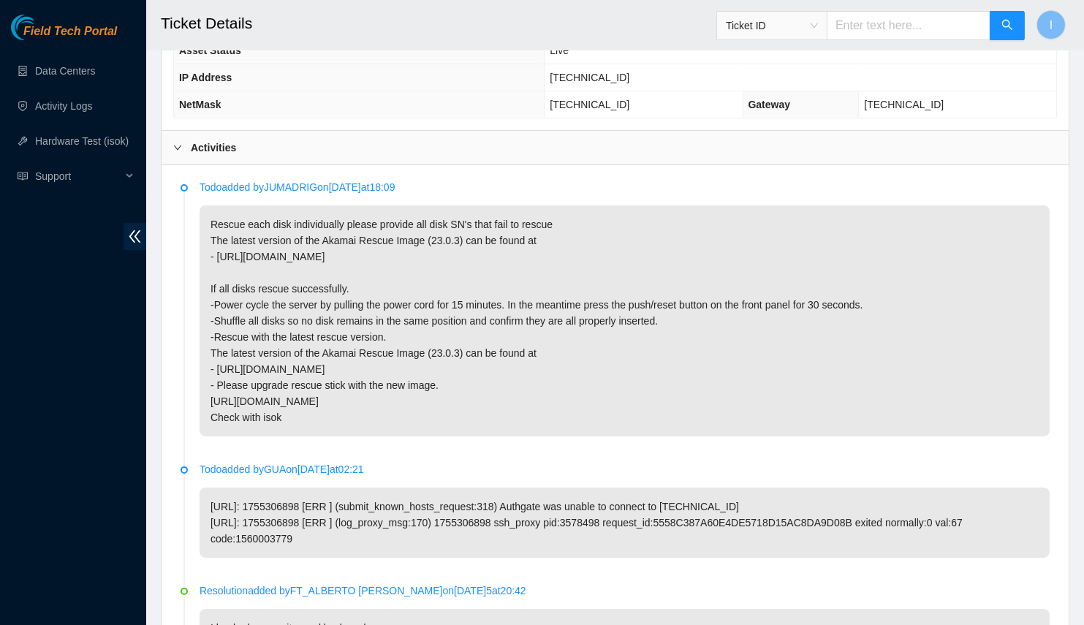
scroll to position [3137, 0]
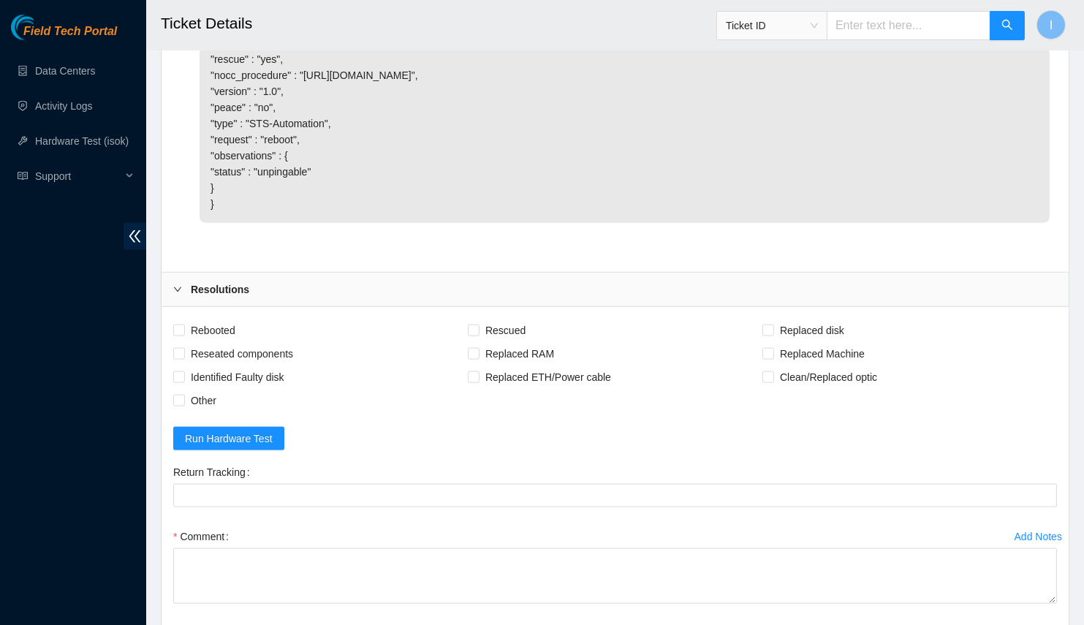
click at [237, 223] on p "{ "comment" : "down_machine", "rescue" : "yes", "nocc_procedure" : "[URL][DOMAI…" at bounding box center [625, 115] width 850 height 215
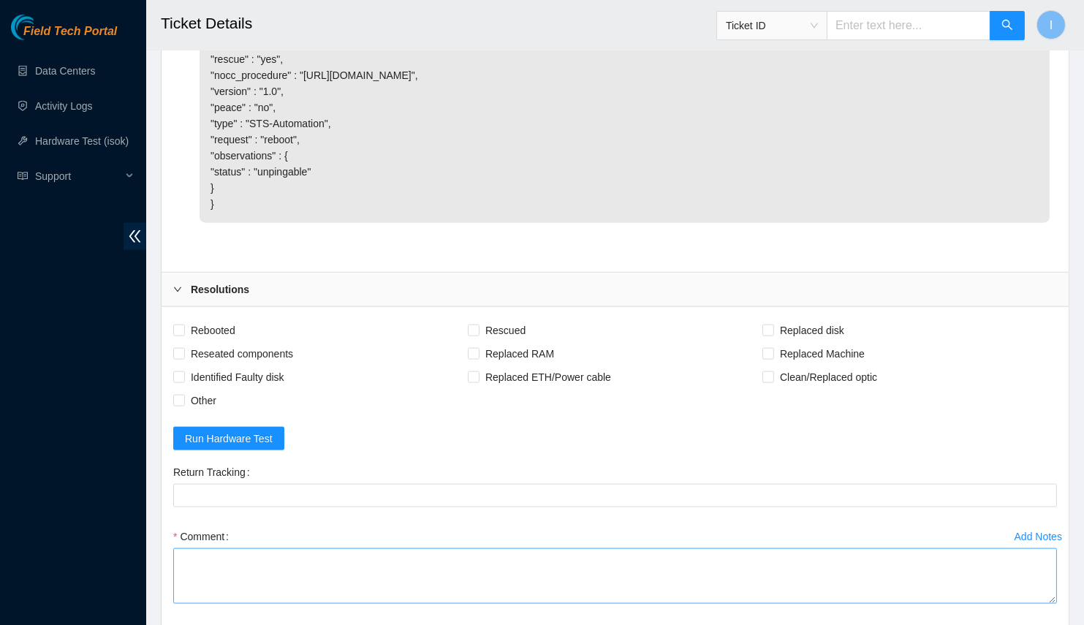
scroll to position [3330, 0]
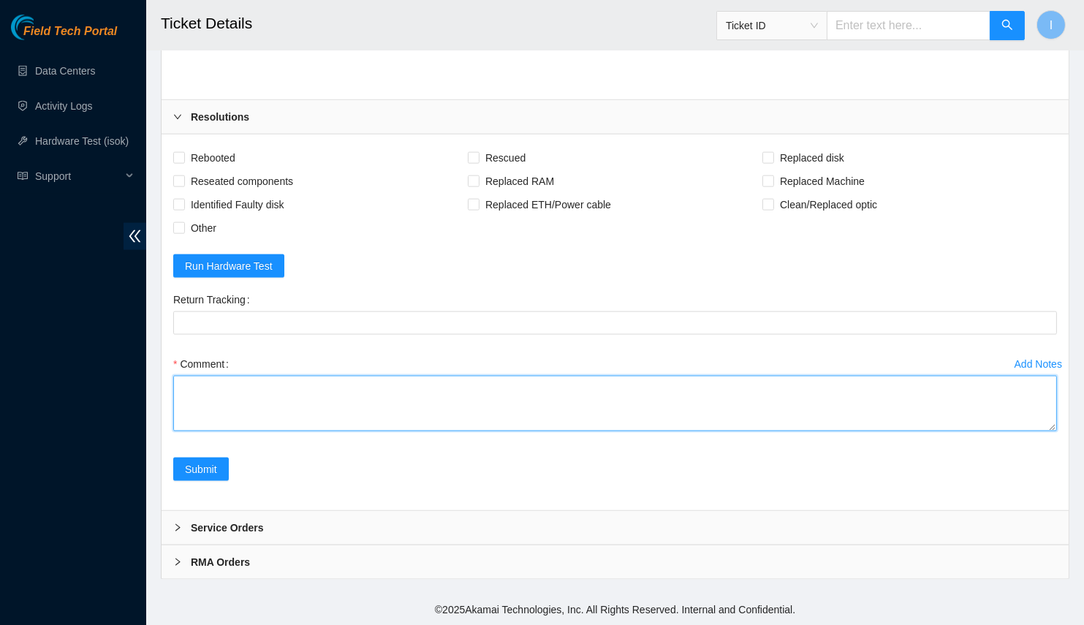
drag, startPoint x: 256, startPoint y: 387, endPoint x: 339, endPoint y: 385, distance: 83.4
click at [257, 387] on textarea "Comment" at bounding box center [615, 404] width 884 height 56
paste textarea "Spoke with NOCC; safe Rescued each drives individually Failed on drive SN EJ0CN…"
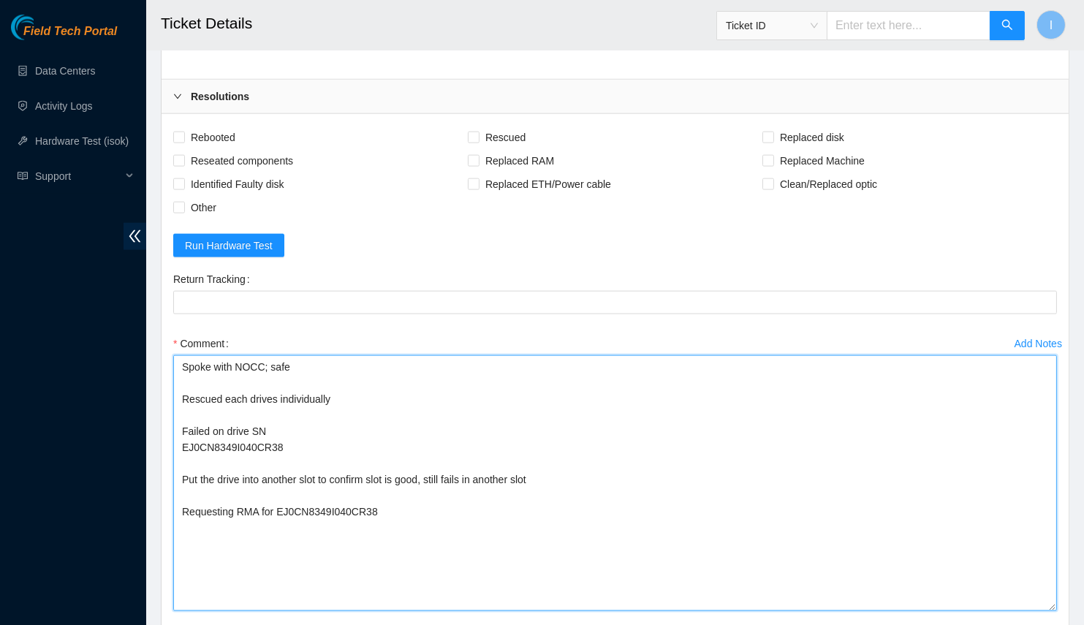
drag, startPoint x: 1054, startPoint y: 424, endPoint x: 1056, endPoint y: 614, distance: 190.1
click at [1058, 624] on div "Add Notes Comment Spoke with NOCC; safe Rescued each drives individually Failed…" at bounding box center [614, 485] width 895 height 306
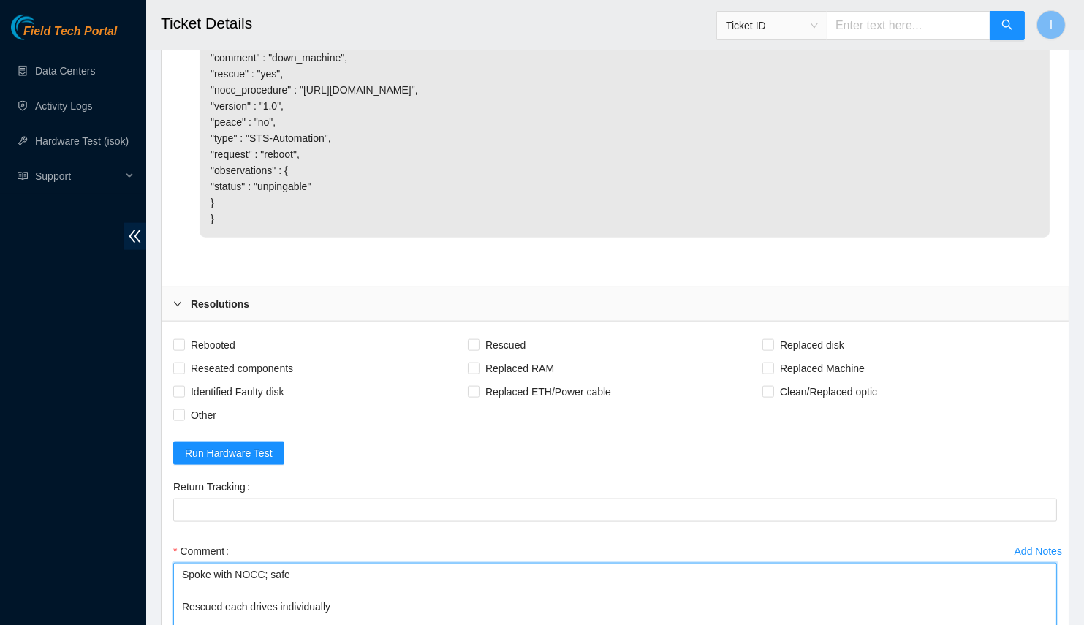
scroll to position [3531, 0]
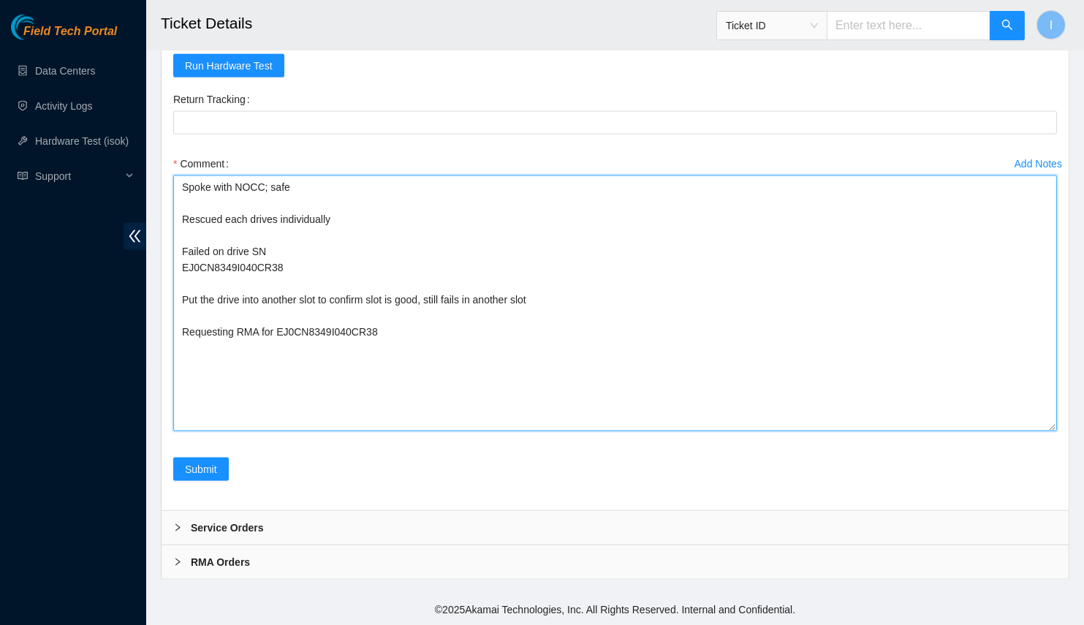
type textarea "Spoke with NOCC; safe Rescued each drives individually Failed on drive SN EJ0CN…"
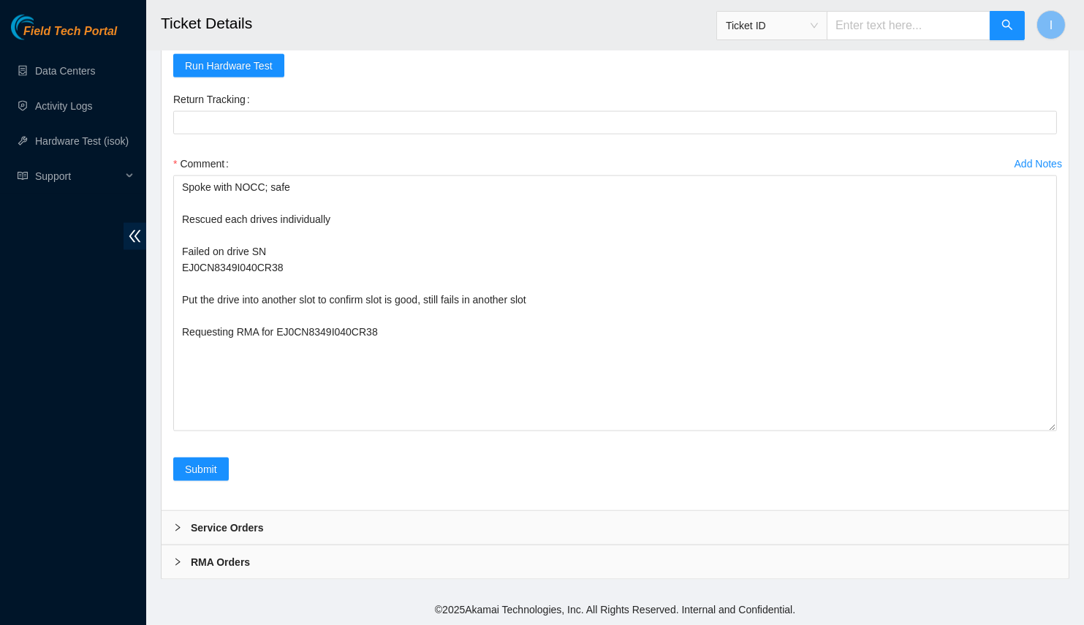
click at [100, 323] on div "Field Tech Portal Data Centers Activity Logs Hardware Test (isok) Support" at bounding box center [73, 320] width 146 height 610
click at [221, 463] on button "Submit" at bounding box center [201, 469] width 56 height 23
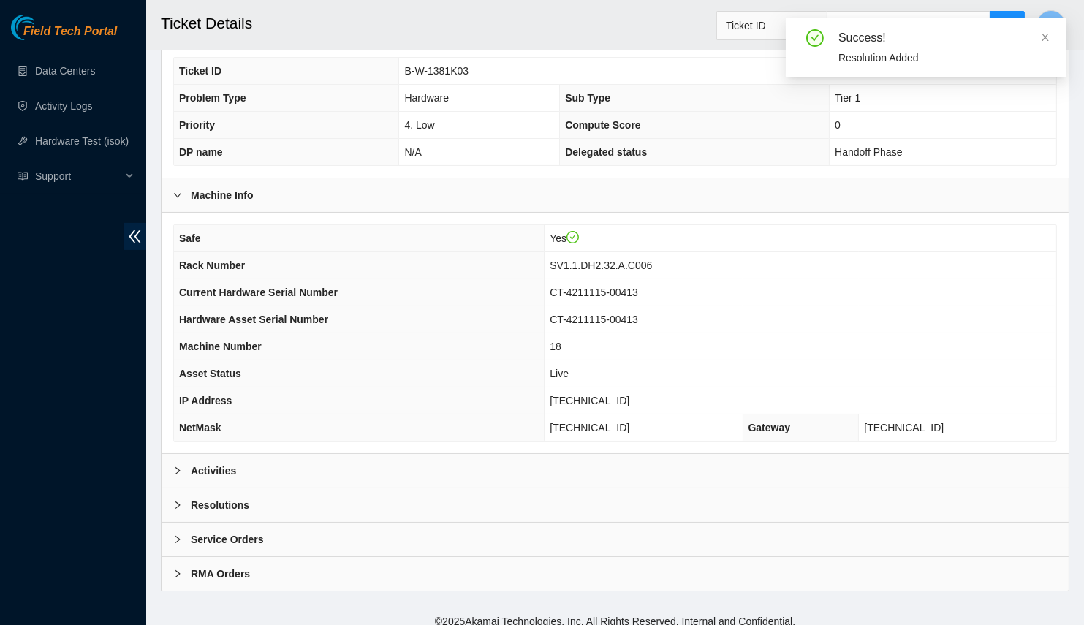
click at [264, 454] on div "Activities" at bounding box center [615, 471] width 907 height 34
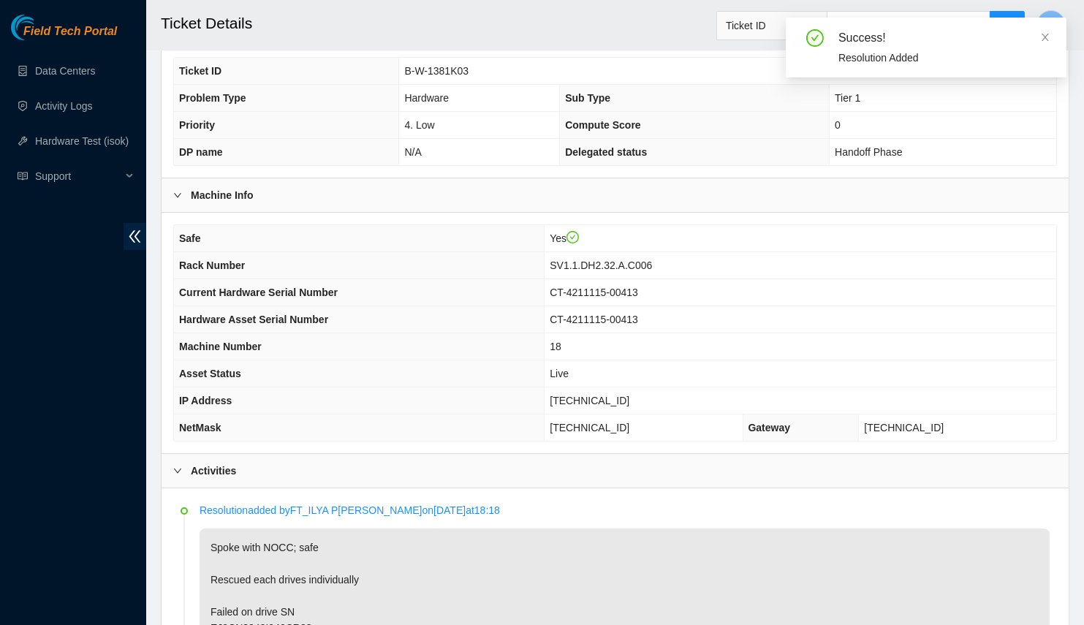
scroll to position [639, 0]
